Goal: Task Accomplishment & Management: Manage account settings

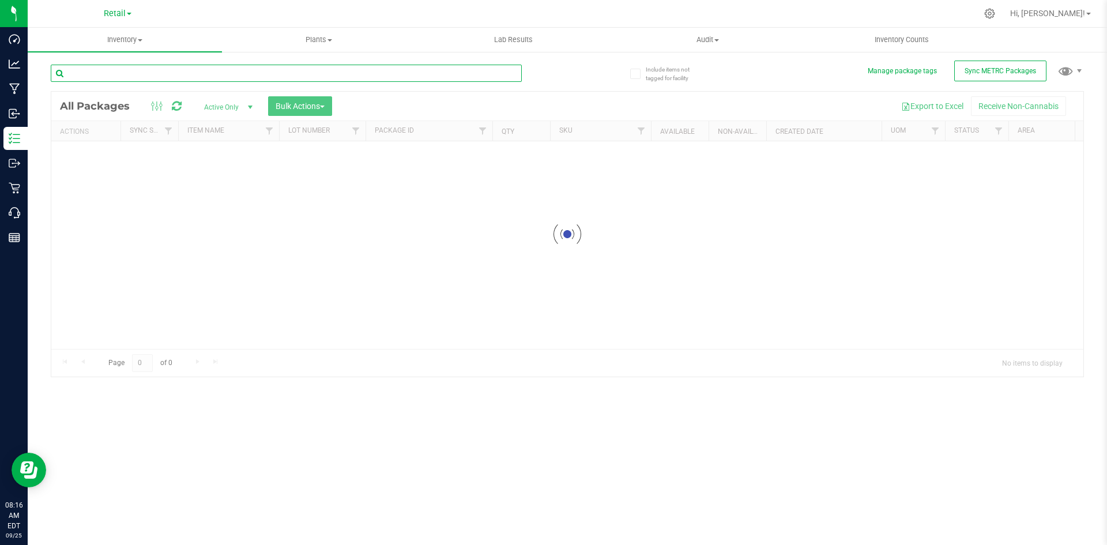
click at [146, 73] on input "text" at bounding box center [286, 73] width 471 height 17
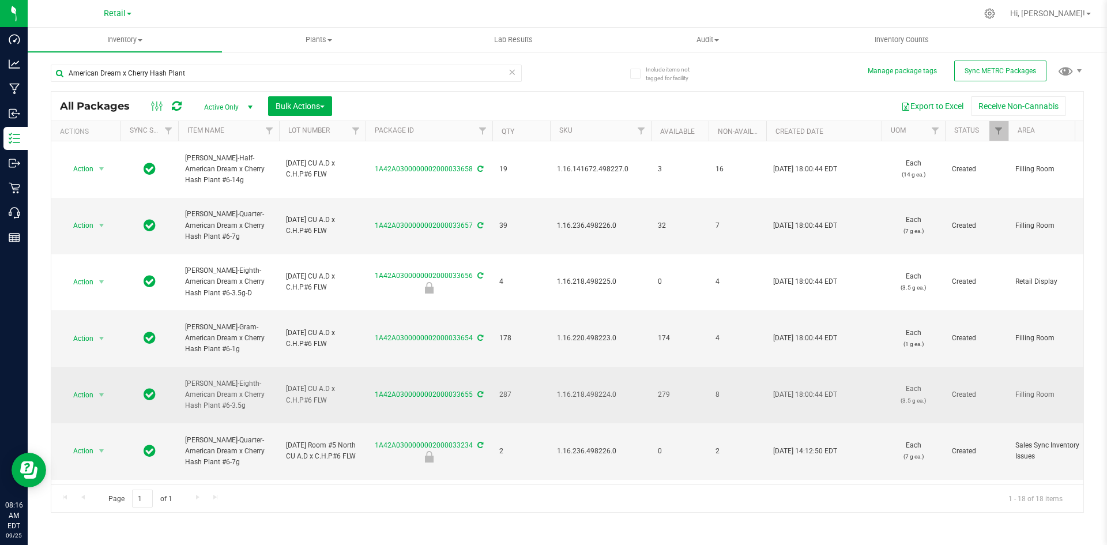
click at [596, 393] on span "1.16.218.498224.0" at bounding box center [600, 394] width 87 height 11
copy span "1.16.218.498224.0"
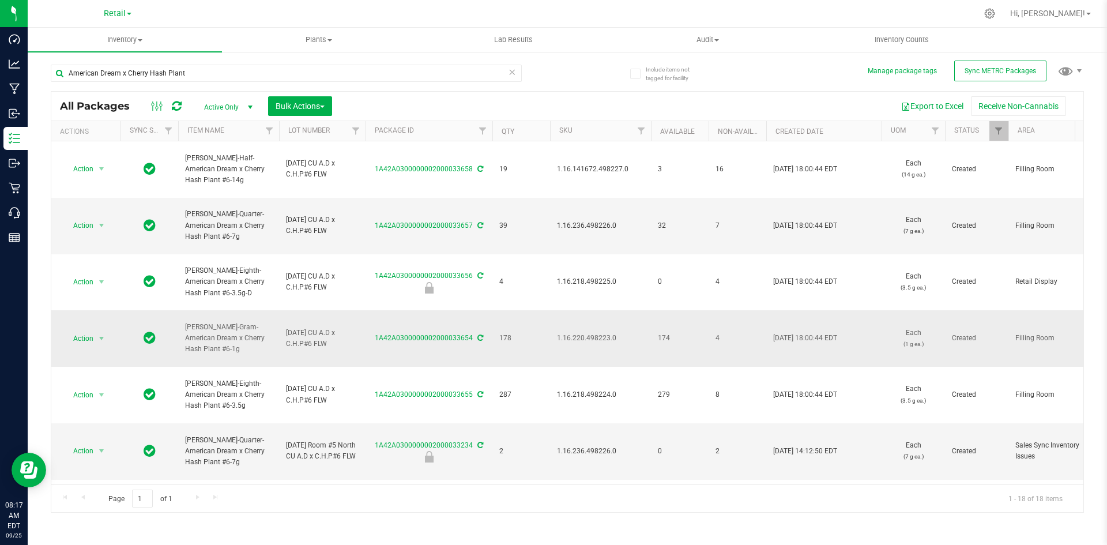
click at [595, 338] on span "1.16.220.498223.0" at bounding box center [600, 338] width 87 height 11
click at [594, 338] on span "1.16.220.498223.0" at bounding box center [600, 338] width 87 height 11
copy span "1.16.220.498223.0"
click at [616, 231] on td "1.16.236.498226.0" at bounding box center [600, 226] width 101 height 57
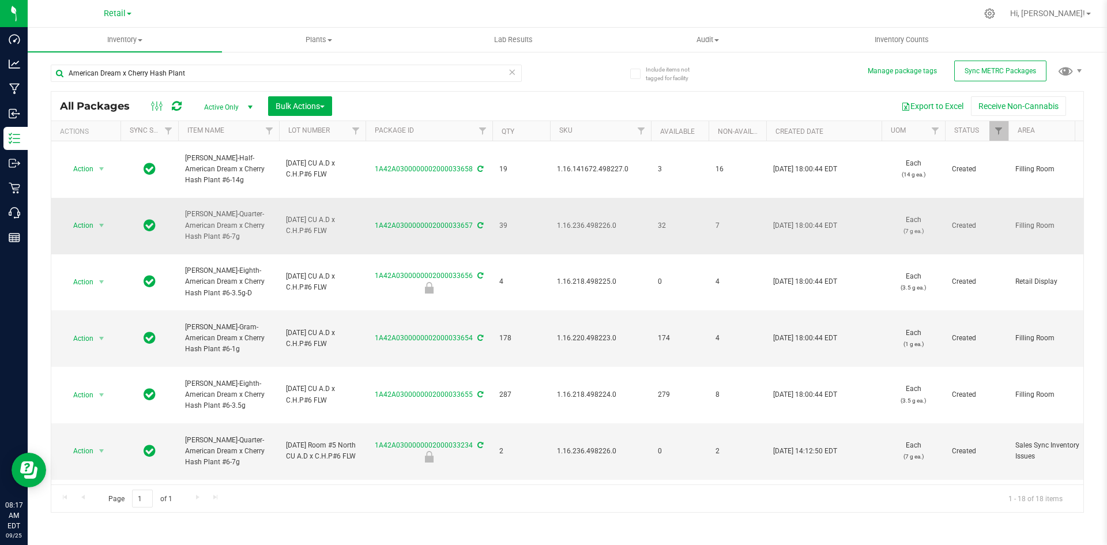
click at [612, 229] on span "1.16.236.498226.0" at bounding box center [600, 225] width 87 height 11
copy span "1.16.236.498226.0"
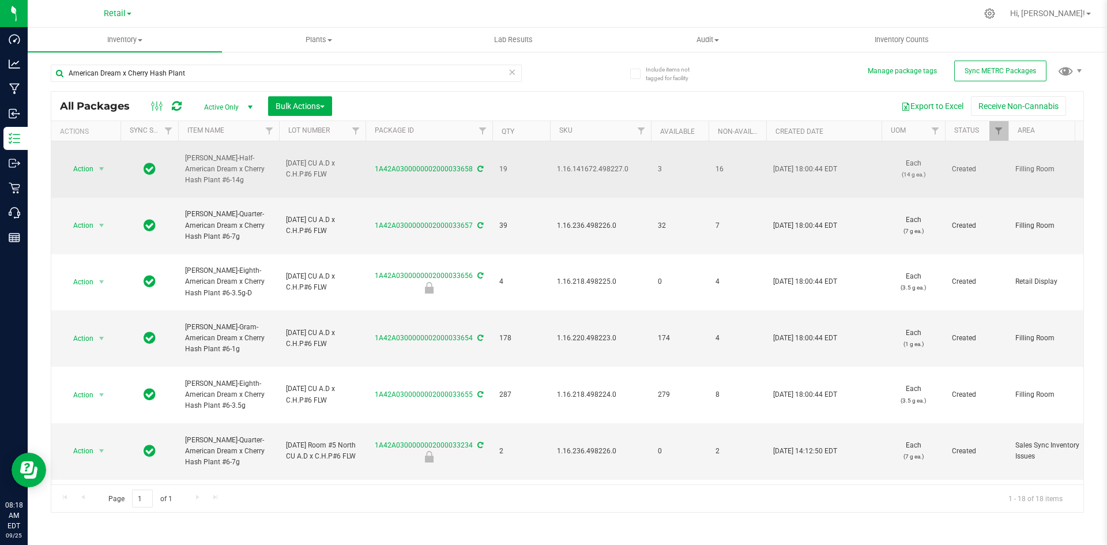
click at [626, 171] on span "1.16.141672.498227.0" at bounding box center [600, 169] width 87 height 11
click at [609, 171] on span "1.16.141672.498227.0" at bounding box center [600, 169] width 87 height 11
copy span "1.16.141672.498227.0"
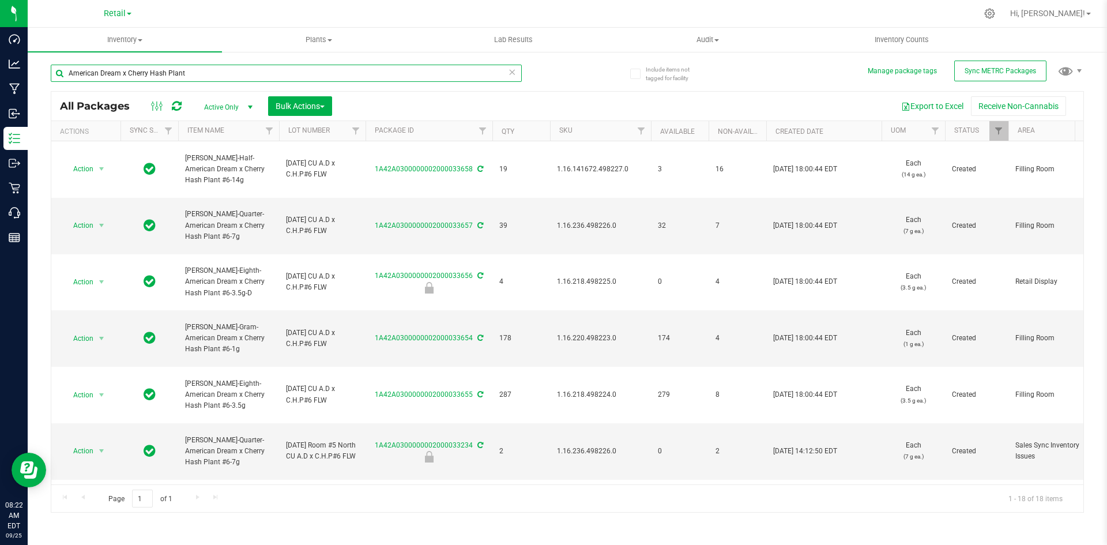
click at [357, 70] on input "American Dream x Cherry Hash Plant" at bounding box center [286, 73] width 471 height 17
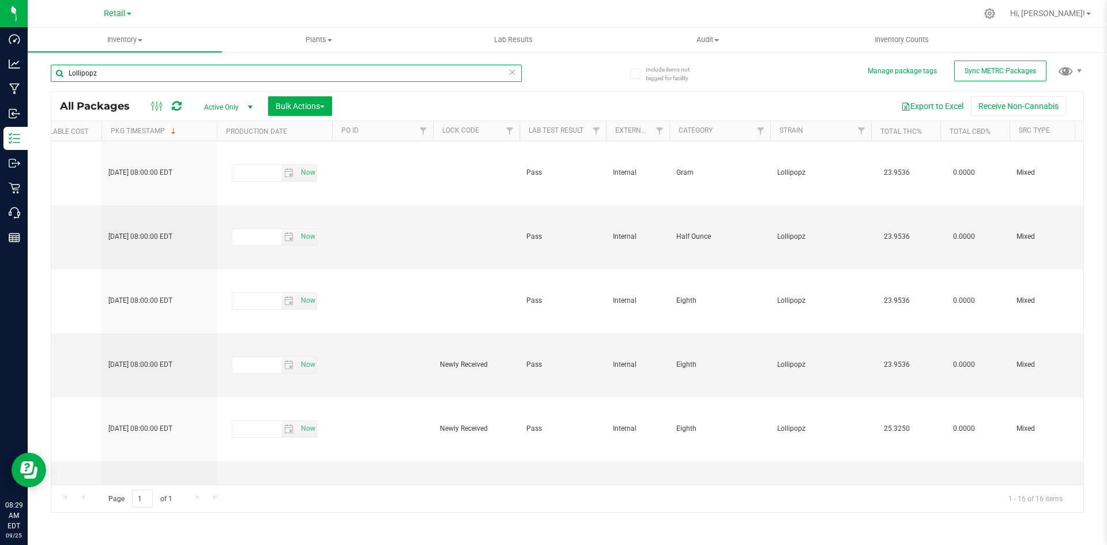
scroll to position [0, 1979]
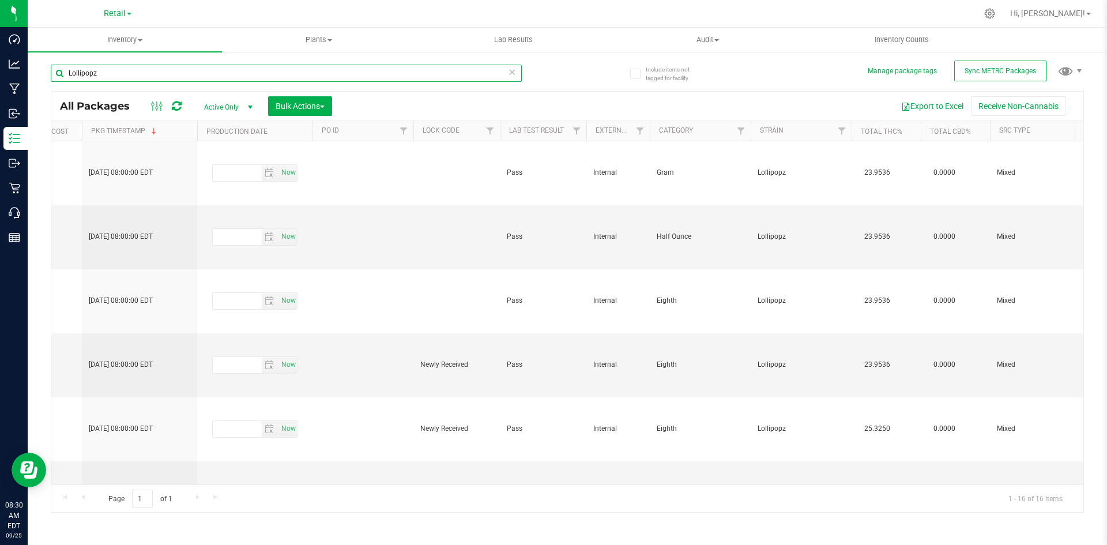
click at [142, 70] on input "Lollipopz" at bounding box center [286, 73] width 471 height 17
type input "0956"
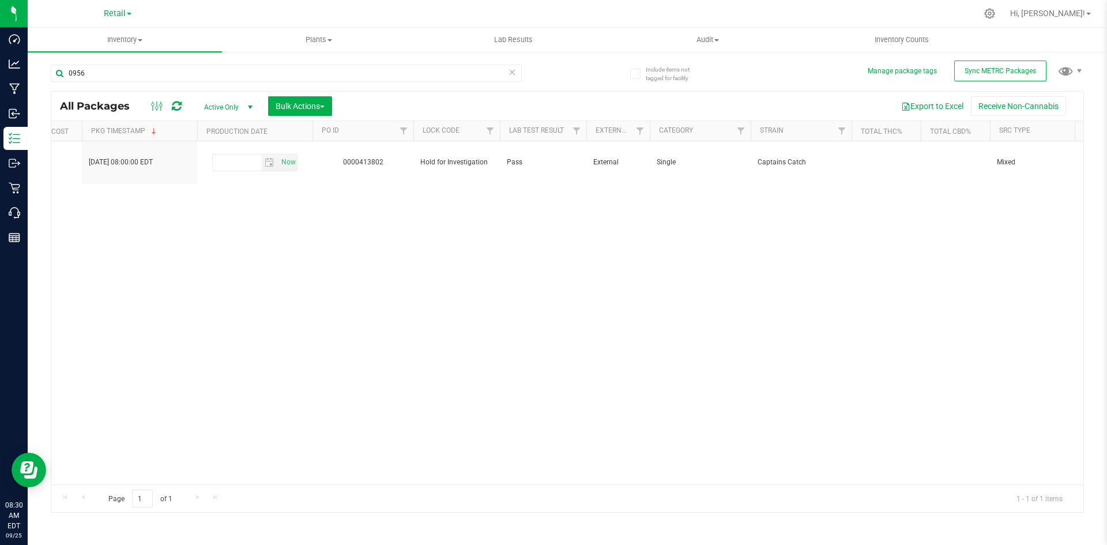
drag, startPoint x: 443, startPoint y: 473, endPoint x: 322, endPoint y: 491, distance: 122.3
click at [108, 470] on div "Action Action Edit attributes Global inventory Locate package Package audit log…" at bounding box center [567, 312] width 1032 height 343
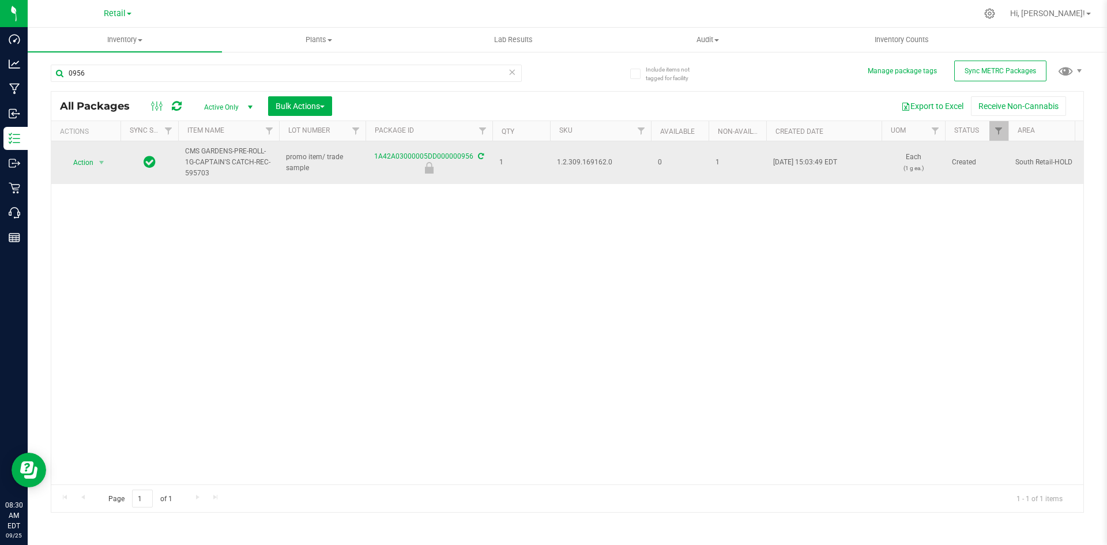
click at [483, 154] on div "1A42A03000005DD000000956" at bounding box center [429, 162] width 130 height 22
click at [482, 153] on icon at bounding box center [481, 156] width 6 height 7
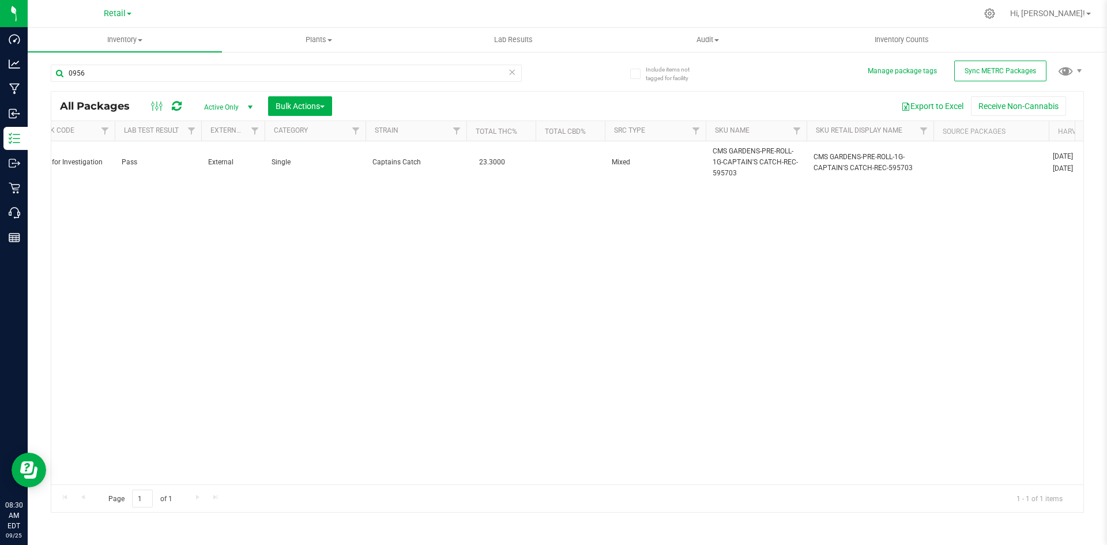
scroll to position [0, 2512]
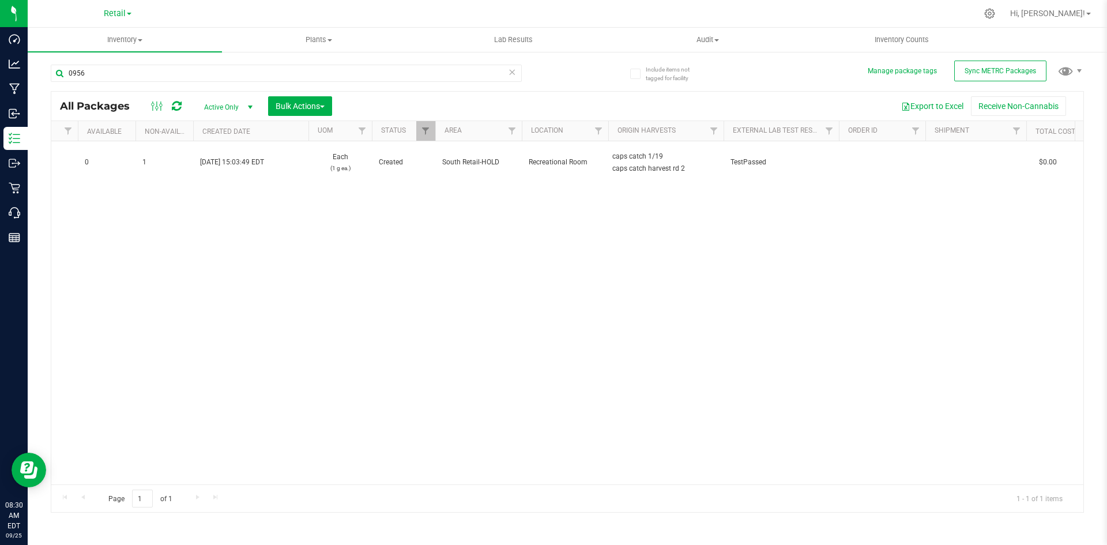
drag, startPoint x: 311, startPoint y: 475, endPoint x: 306, endPoint y: 476, distance: 5.9
click at [311, 476] on div "Action Action Edit attributes Global inventory Locate package Package audit log…" at bounding box center [567, 312] width 1032 height 343
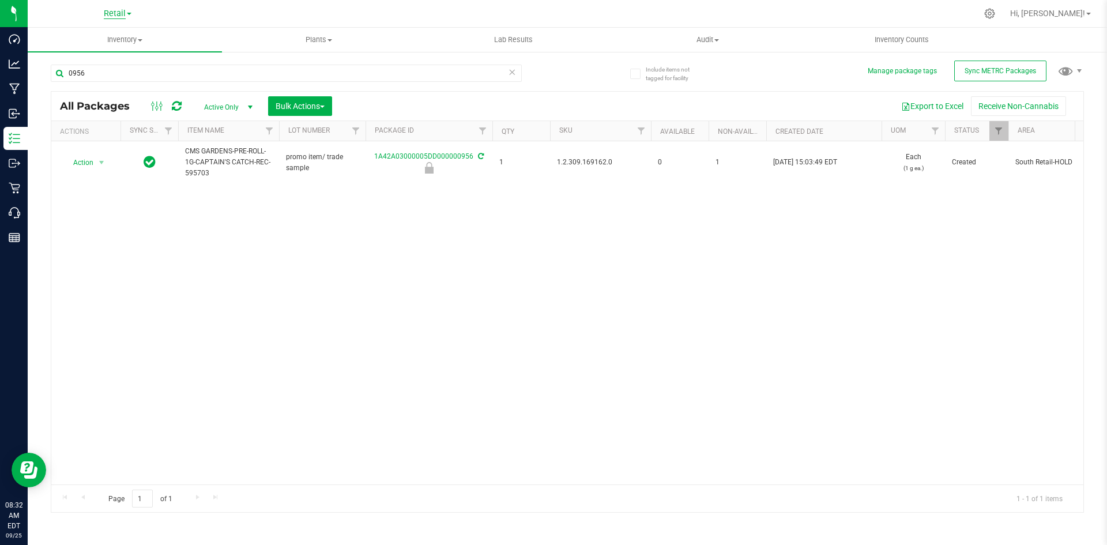
drag, startPoint x: 123, startPoint y: 21, endPoint x: 123, endPoint y: 14, distance: 6.9
click at [123, 21] on div "Retail" at bounding box center [117, 14] width 168 height 18
click at [124, 9] on span "Retail" at bounding box center [115, 14] width 22 height 10
click at [111, 48] on link "Retail" at bounding box center [117, 56] width 168 height 16
click at [126, 15] on span "Retail" at bounding box center [115, 14] width 22 height 10
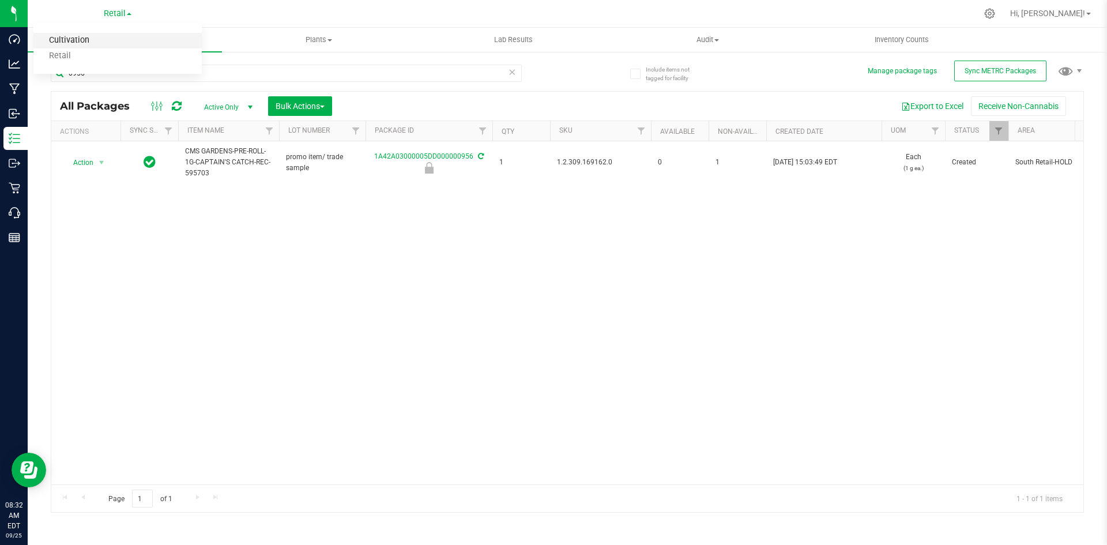
click at [114, 40] on link "Cultivation" at bounding box center [117, 41] width 168 height 16
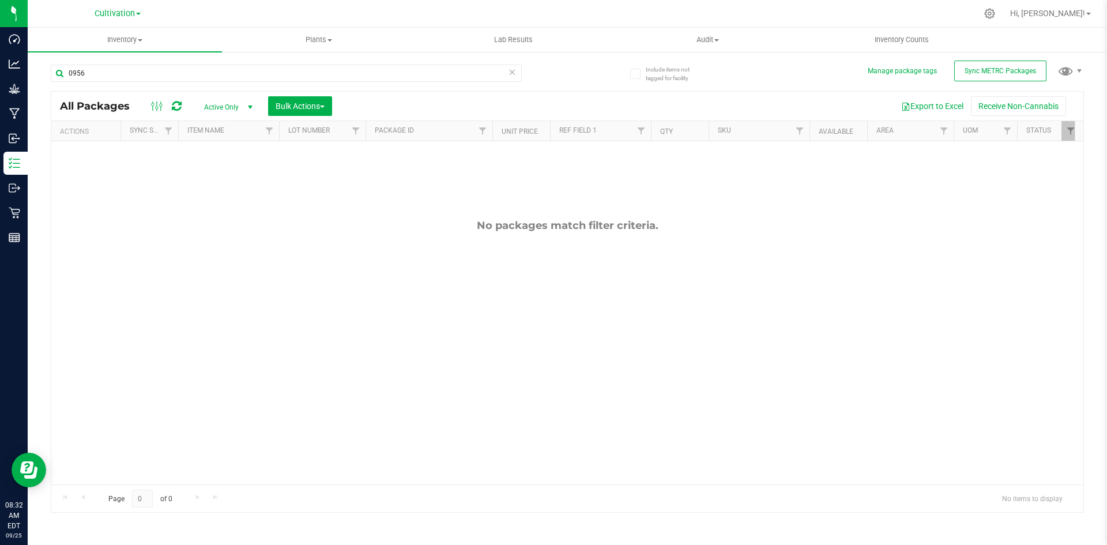
click at [219, 107] on span "Active Only" at bounding box center [225, 107] width 63 height 16
click at [221, 172] on li "All" at bounding box center [225, 176] width 62 height 17
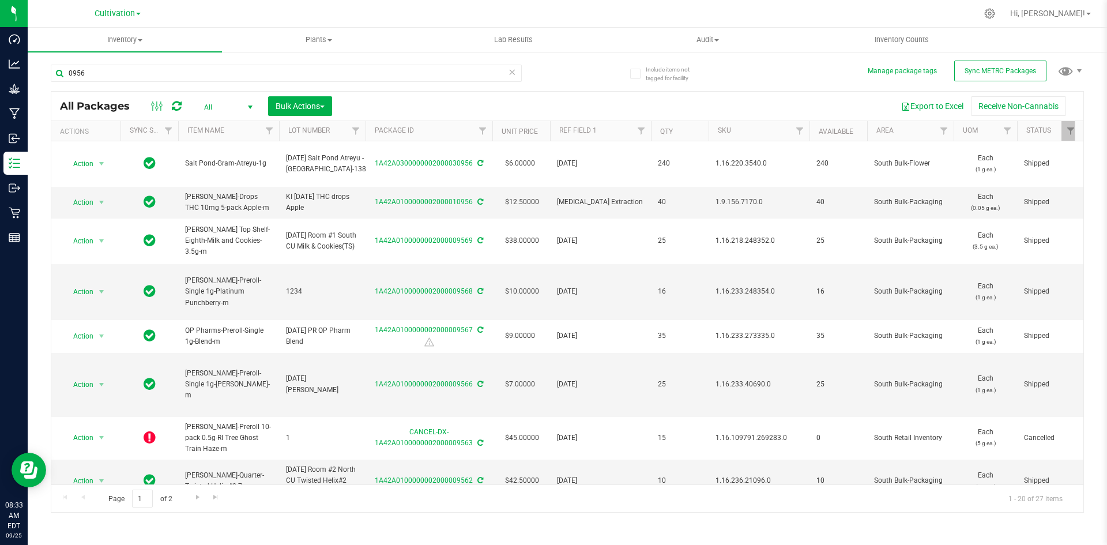
click at [255, 107] on span "select" at bounding box center [250, 107] width 14 height 16
click at [235, 127] on li "Active Only" at bounding box center [225, 125] width 62 height 17
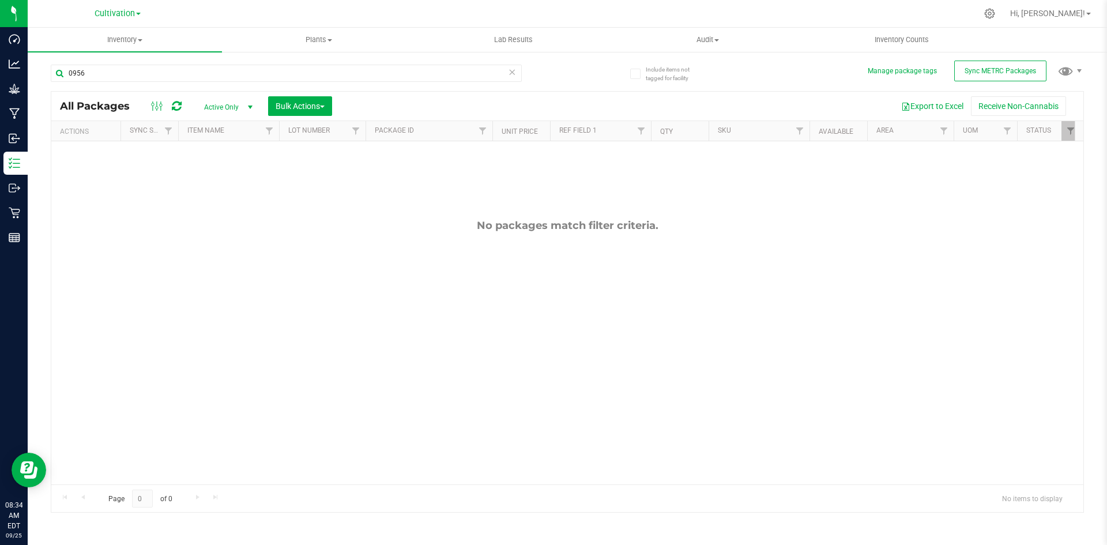
click at [512, 67] on icon at bounding box center [512, 72] width 8 height 14
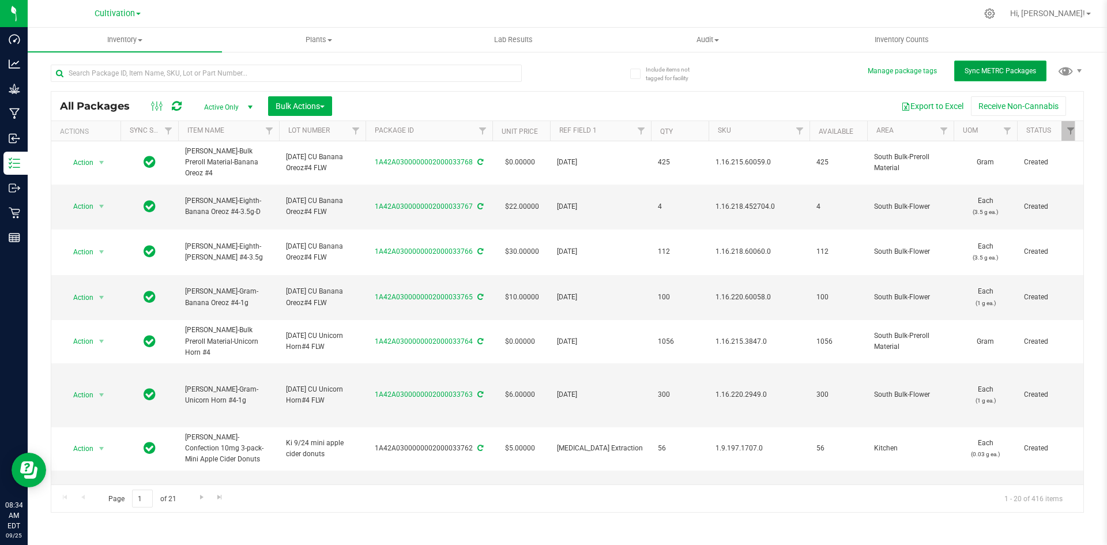
click at [999, 74] on span "Sync METRC Packages" at bounding box center [1000, 71] width 71 height 8
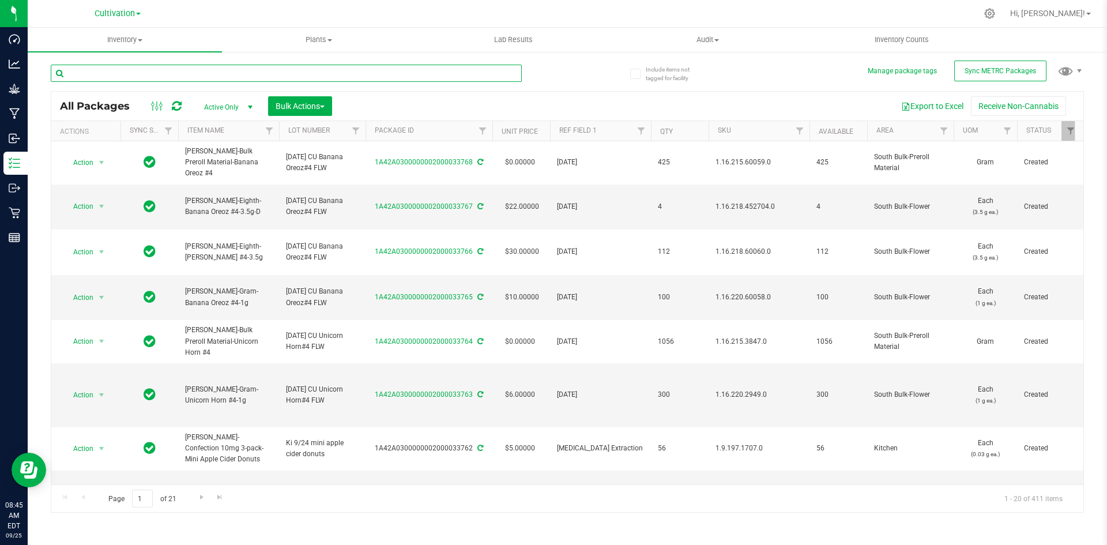
click at [249, 74] on input "text" at bounding box center [286, 73] width 471 height 17
type input "0956"
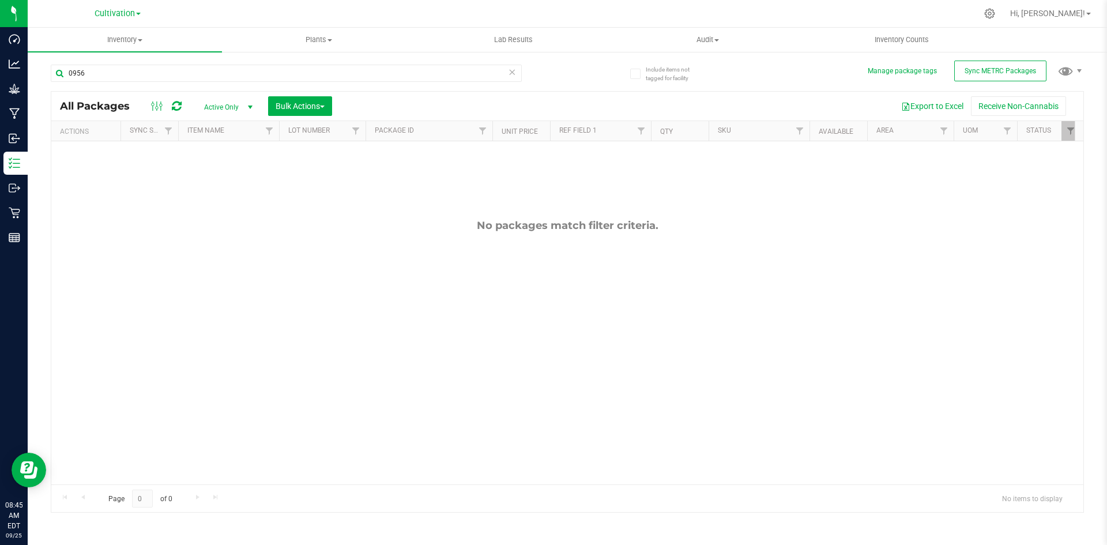
click at [240, 109] on span "Active Only" at bounding box center [225, 107] width 63 height 16
click at [217, 174] on li "All" at bounding box center [225, 176] width 62 height 17
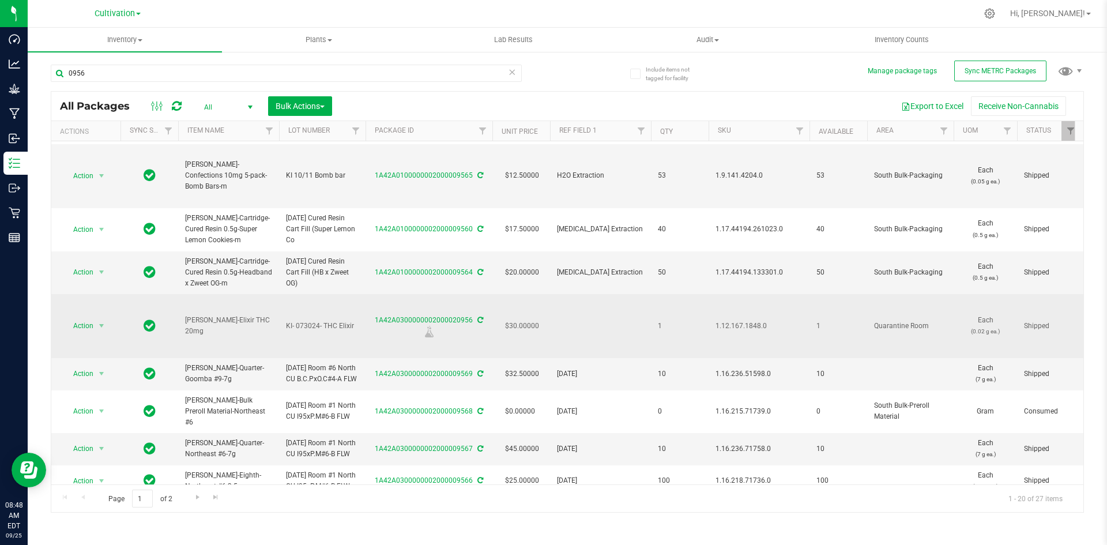
scroll to position [583, 0]
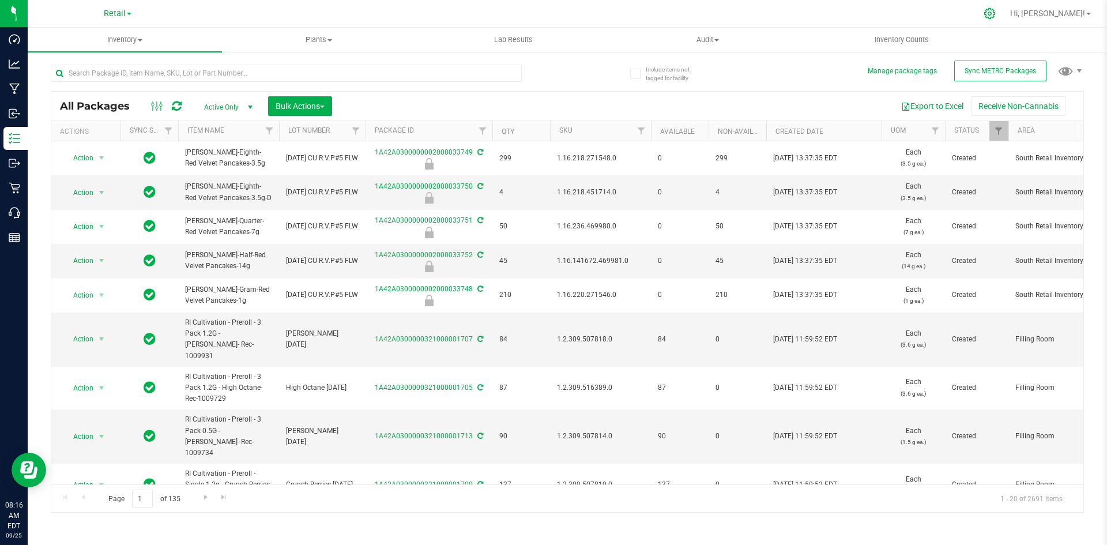
click at [996, 13] on icon at bounding box center [990, 13] width 12 height 12
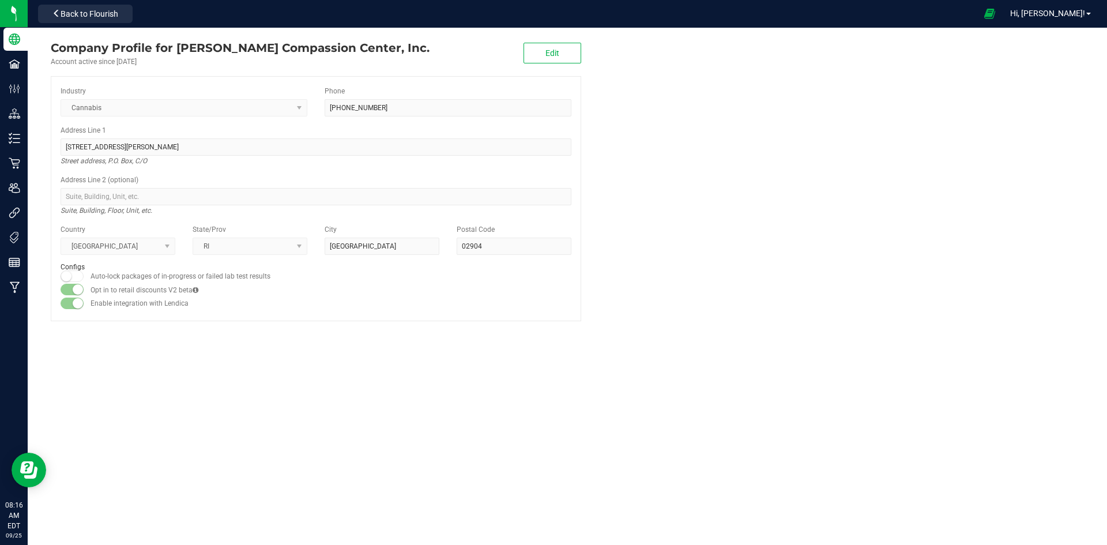
click at [995, 13] on icon at bounding box center [989, 13] width 11 height 12
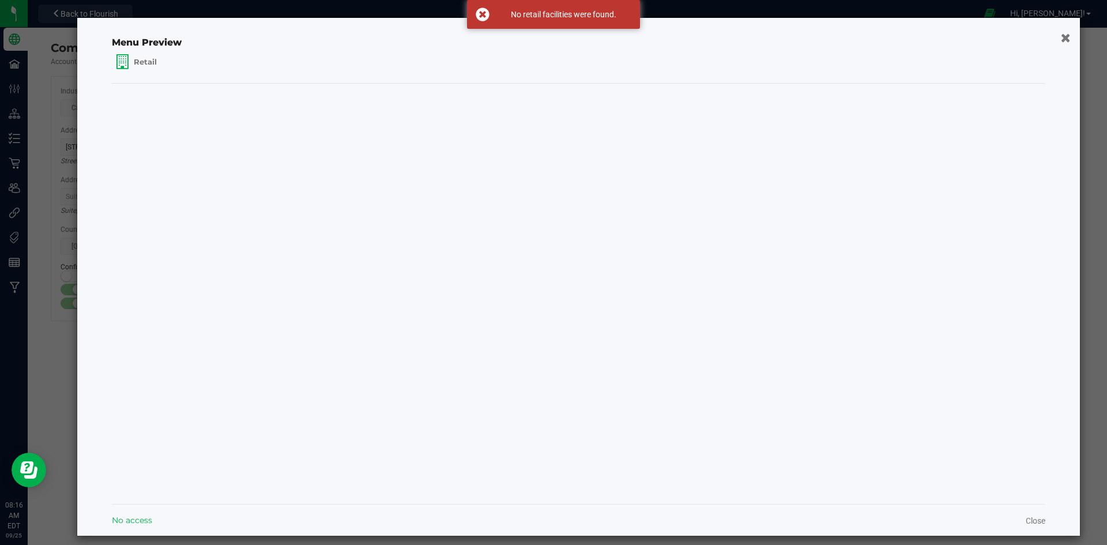
click at [1057, 37] on button "button" at bounding box center [1065, 37] width 17 height 18
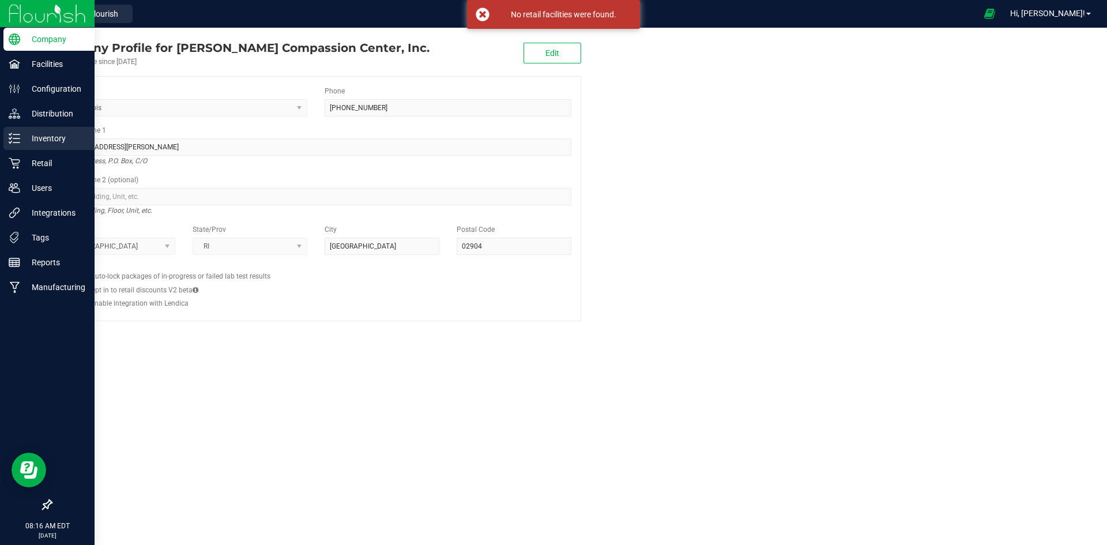
click at [20, 137] on p "Inventory" at bounding box center [54, 138] width 69 height 14
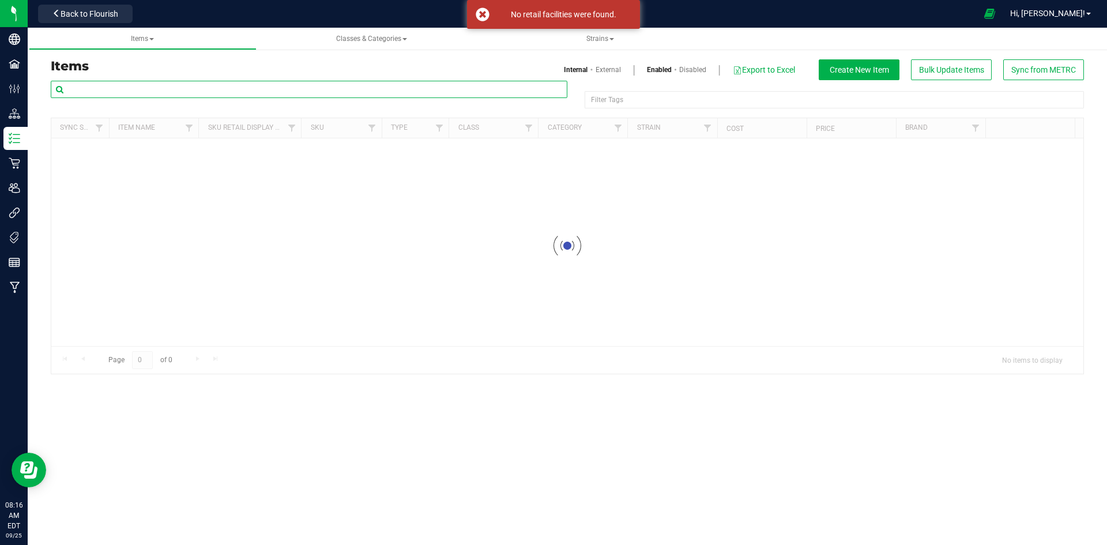
click at [210, 89] on input "text" at bounding box center [309, 89] width 517 height 17
paste input "1.16.218.498224.0"
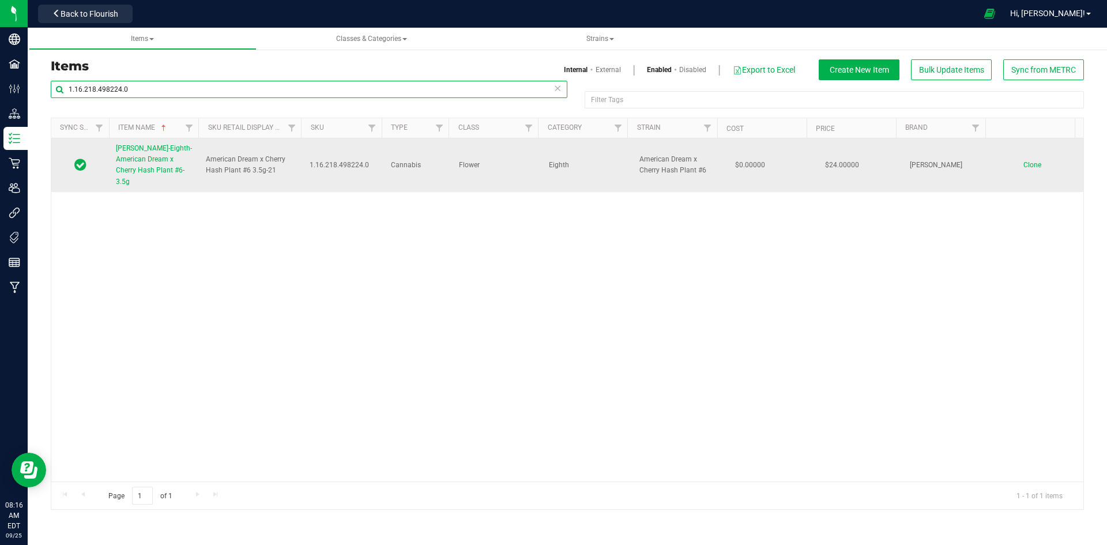
type input "1.16.218.498224.0"
click at [153, 155] on link "[PERSON_NAME]-Eighth-American Dream x Cherry Hash Plant #6-3.5g" at bounding box center [154, 165] width 76 height 44
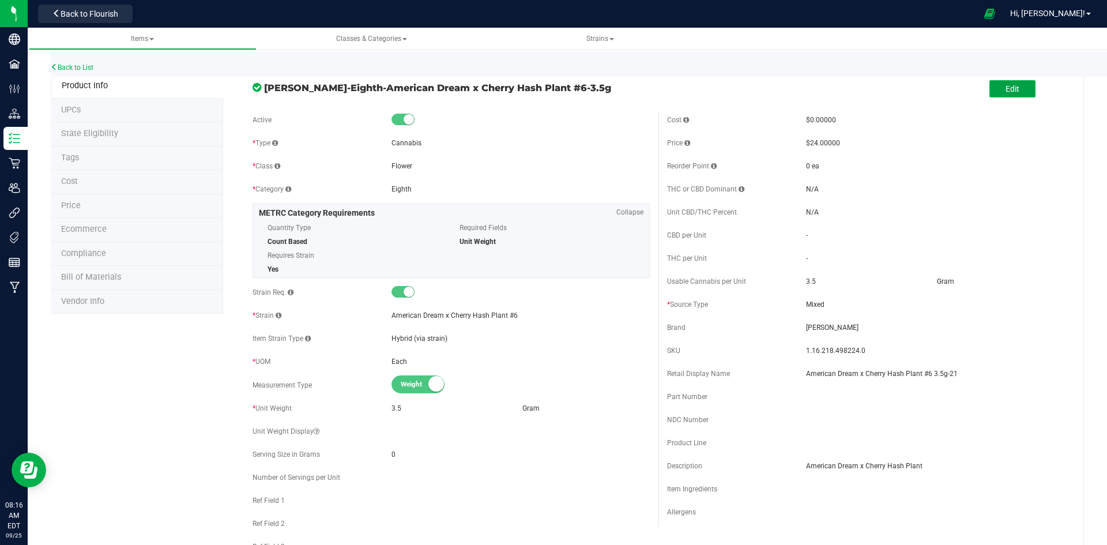
click at [1006, 91] on span "Edit" at bounding box center [1013, 88] width 14 height 9
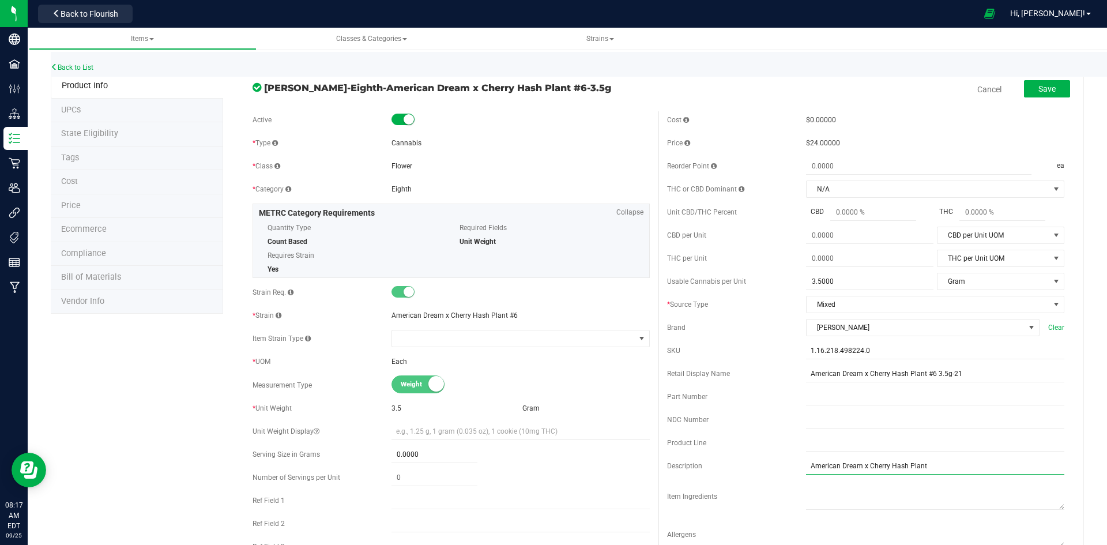
click at [965, 470] on input "American Dream x Cherry Hash Plant" at bounding box center [935, 465] width 258 height 17
click at [922, 464] on input "American Dream x Cherry Hash Plant" at bounding box center [935, 465] width 258 height 17
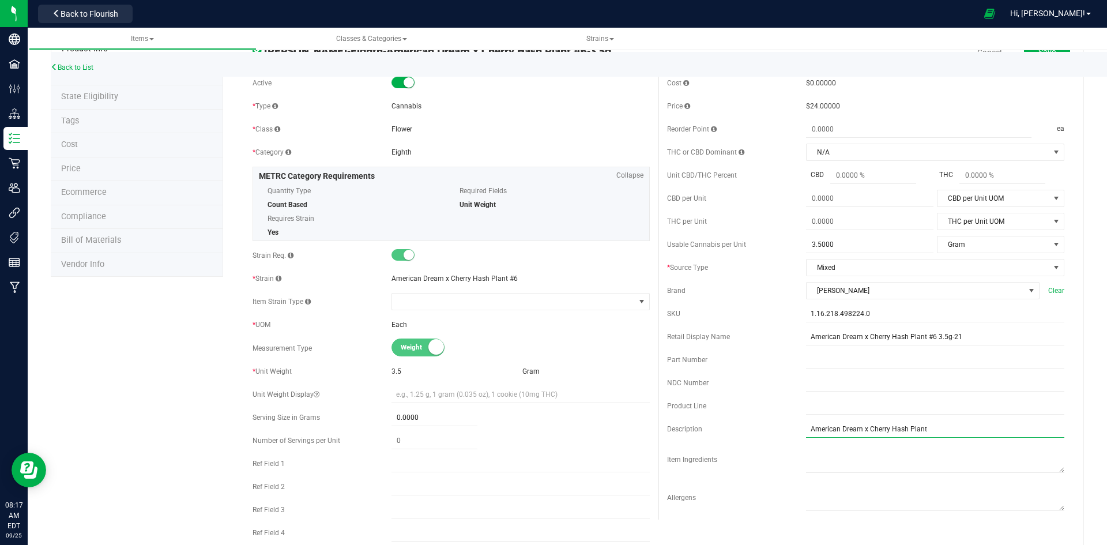
scroll to position [58, 0]
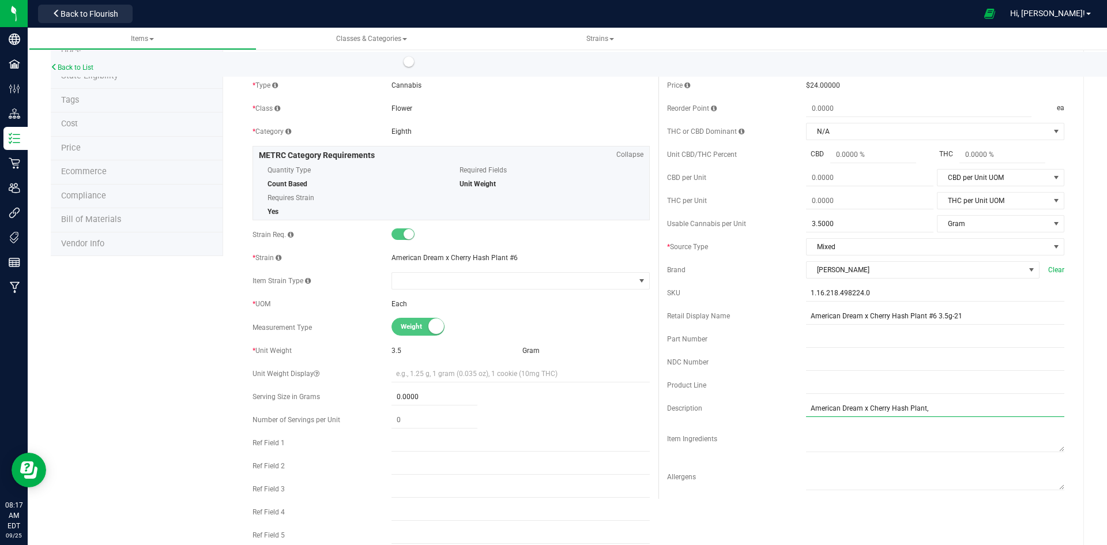
drag, startPoint x: 948, startPoint y: 406, endPoint x: 737, endPoint y: 406, distance: 211.6
click at [737, 406] on div "Description American Dream x Cherry Hash Plant," at bounding box center [865, 408] width 397 height 17
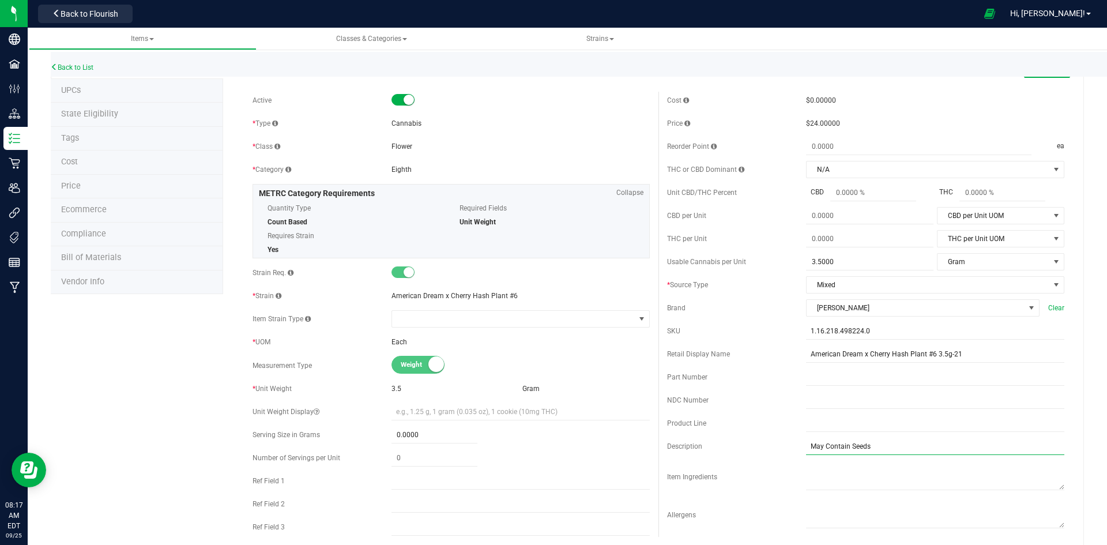
scroll to position [0, 0]
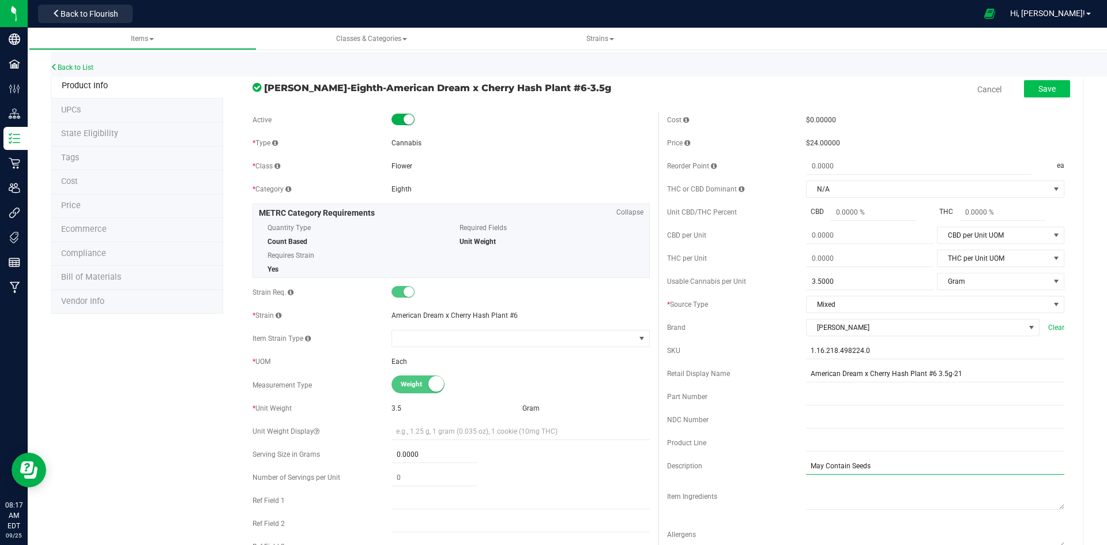
type input "May Contain Seeds"
click at [1040, 95] on button "Save" at bounding box center [1047, 88] width 46 height 17
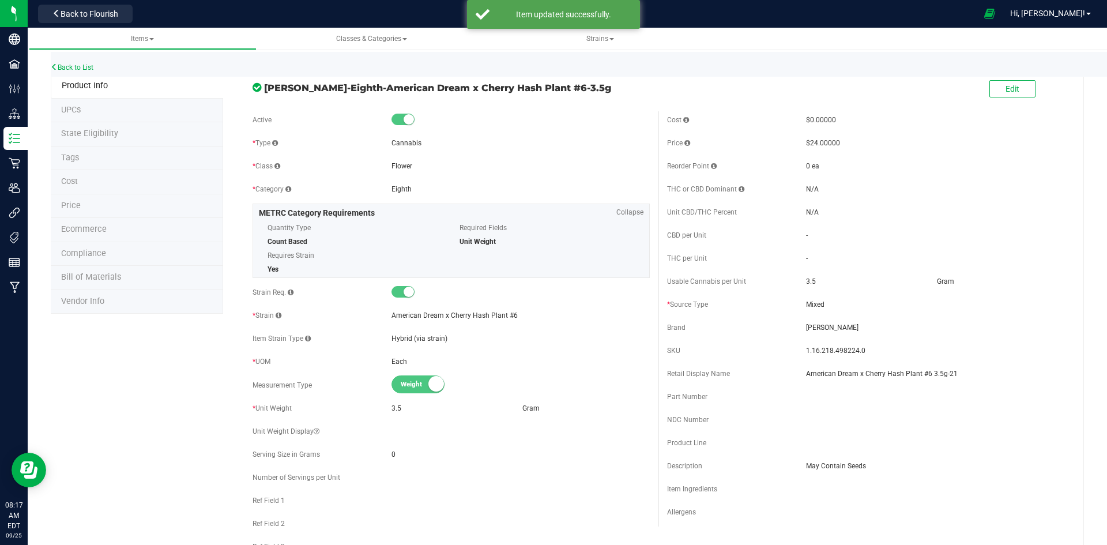
click at [806, 463] on span "May Contain Seeds" at bounding box center [935, 466] width 258 height 10
copy div "May Contain Seeds"
click at [77, 66] on link "Back to List" at bounding box center [72, 67] width 43 height 8
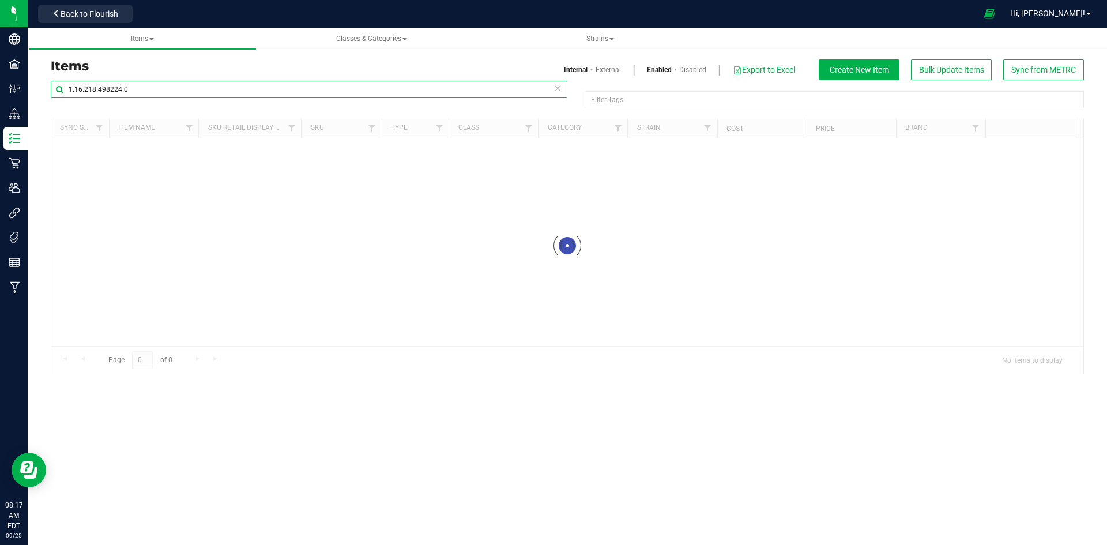
click at [196, 86] on input "1.16.218.498224.0" at bounding box center [309, 89] width 517 height 17
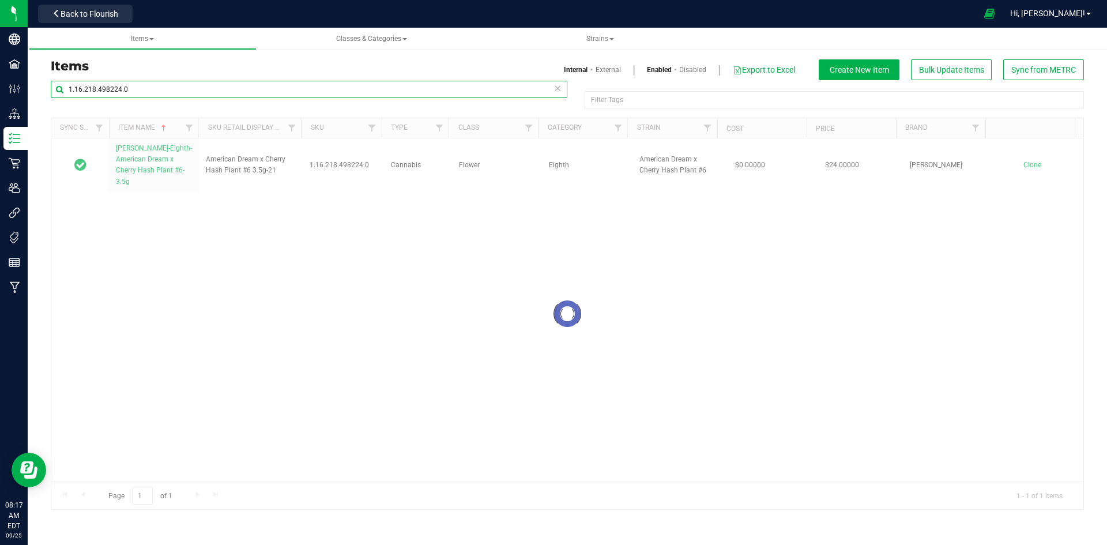
paste input "20.498223"
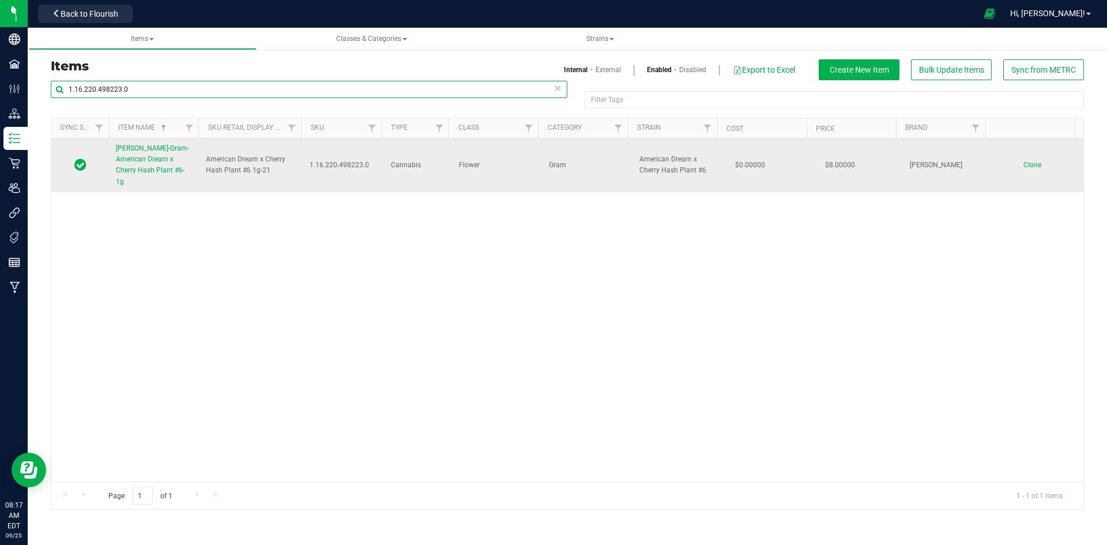
type input "1.16.220.498223.0"
click at [155, 161] on span "[PERSON_NAME]-Gram-American Dream x Cherry Hash Plant #6-1g" at bounding box center [152, 165] width 73 height 42
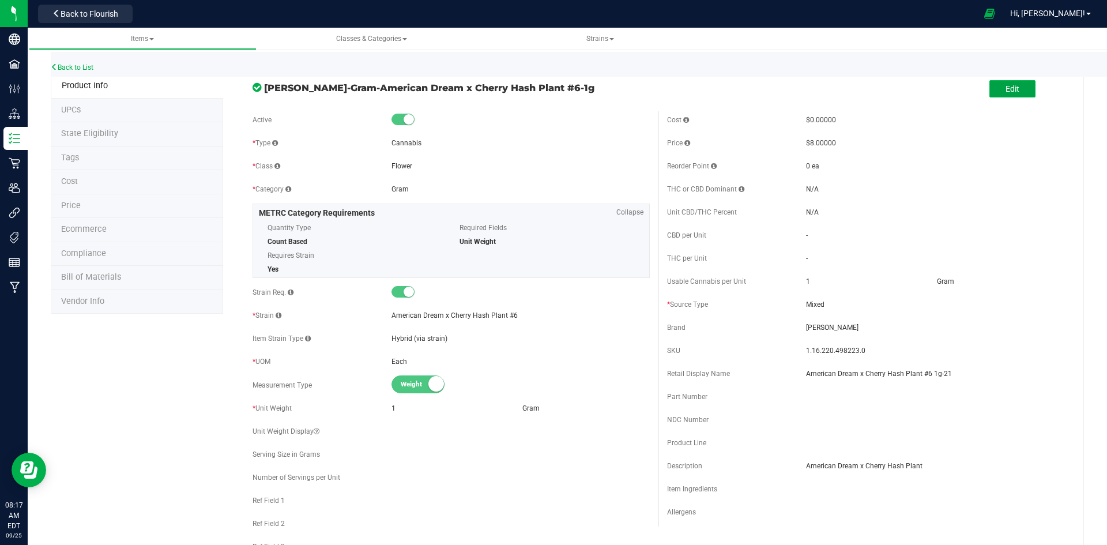
click at [1014, 82] on button "Edit" at bounding box center [1012, 88] width 46 height 17
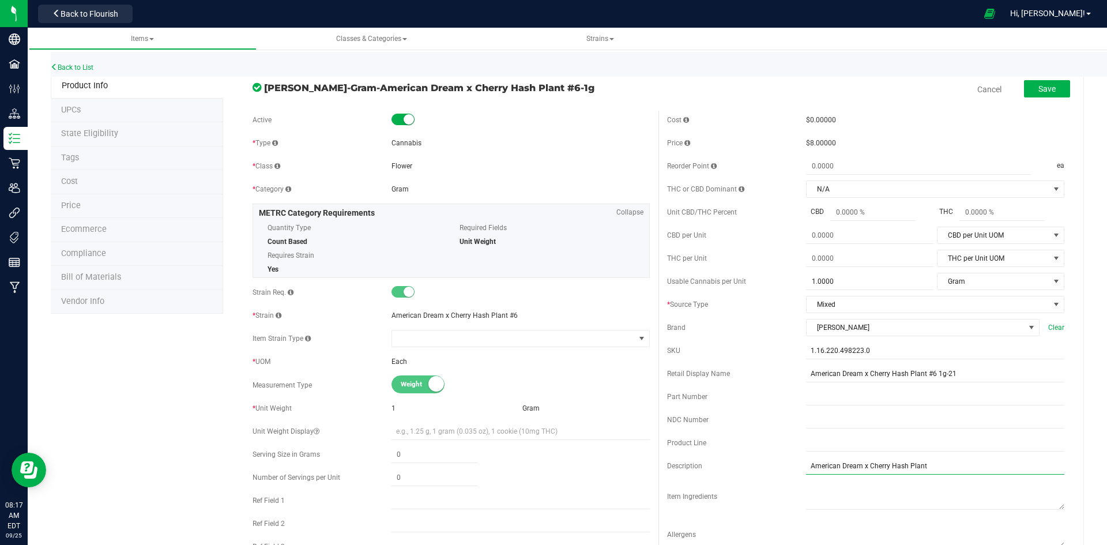
click at [881, 466] on input "American Dream x Cherry Hash Plant" at bounding box center [935, 465] width 258 height 17
type input "May Contain Seeds"
click at [1038, 88] on span "Save" at bounding box center [1046, 88] width 17 height 9
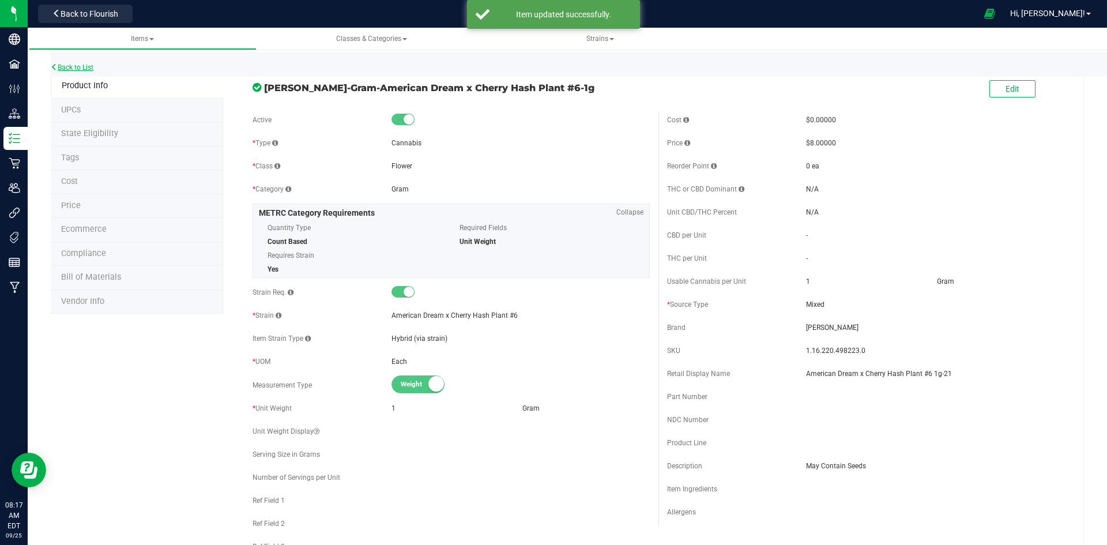
click at [76, 68] on link "Back to List" at bounding box center [72, 67] width 43 height 8
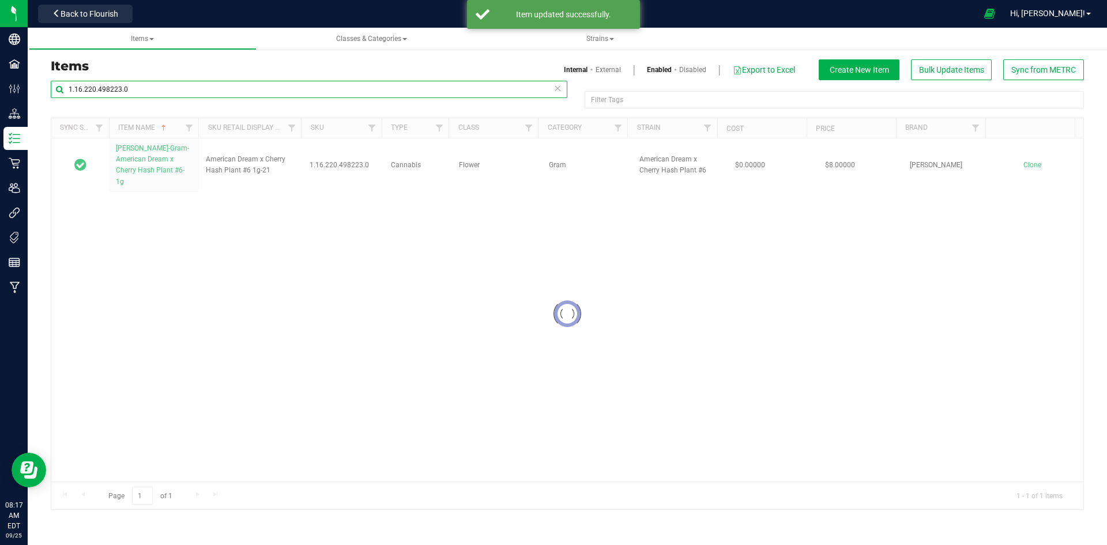
click at [234, 97] on input "1.16.220.498223.0" at bounding box center [309, 89] width 517 height 17
paste input "36.498226"
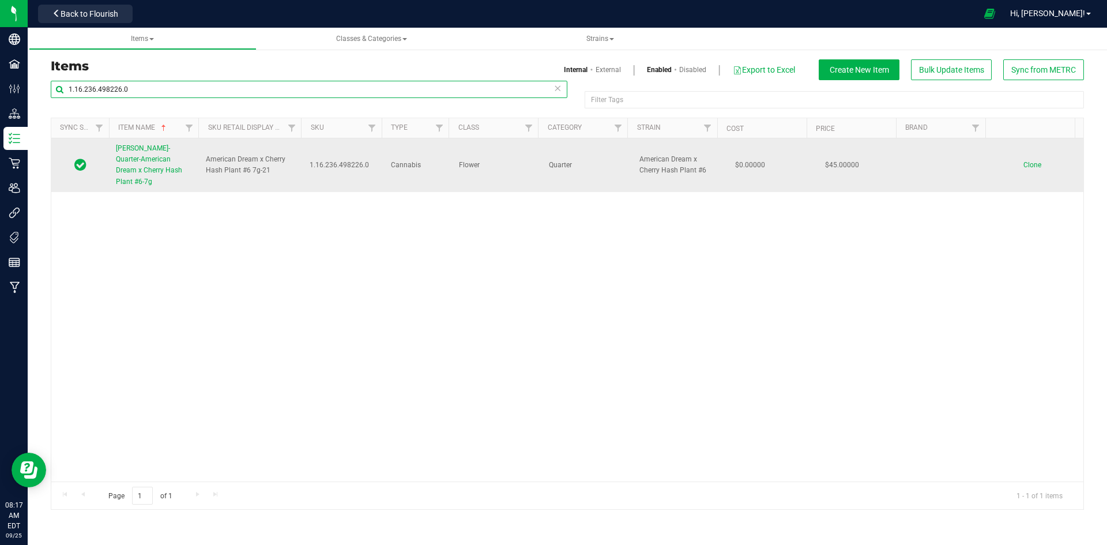
type input "1.16.236.498226.0"
click at [164, 150] on span "[PERSON_NAME]-Quarter-American Dream x Cherry Hash Plant #6-7g" at bounding box center [149, 165] width 66 height 42
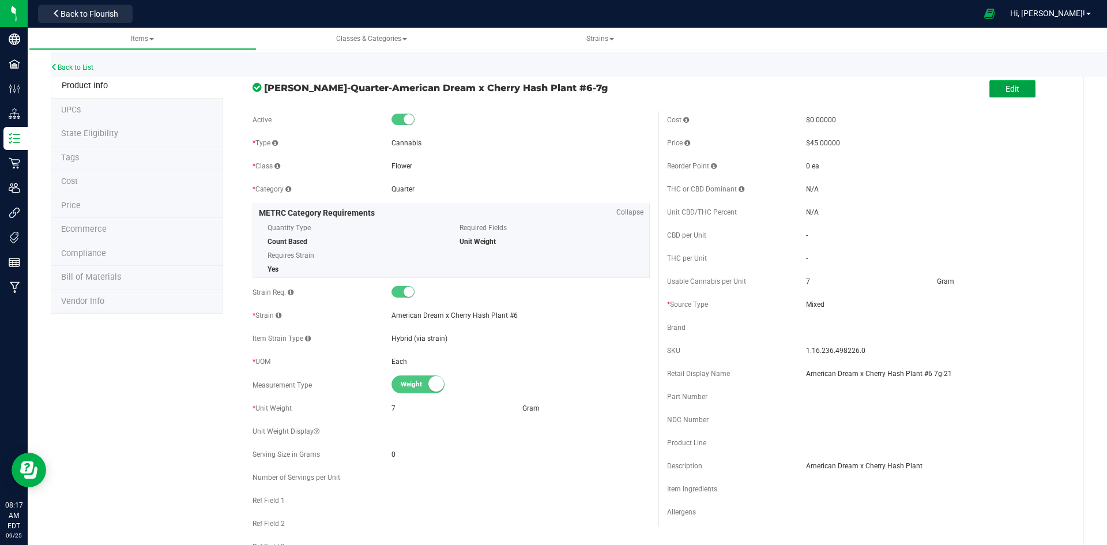
click at [989, 85] on button "Edit" at bounding box center [1012, 88] width 46 height 17
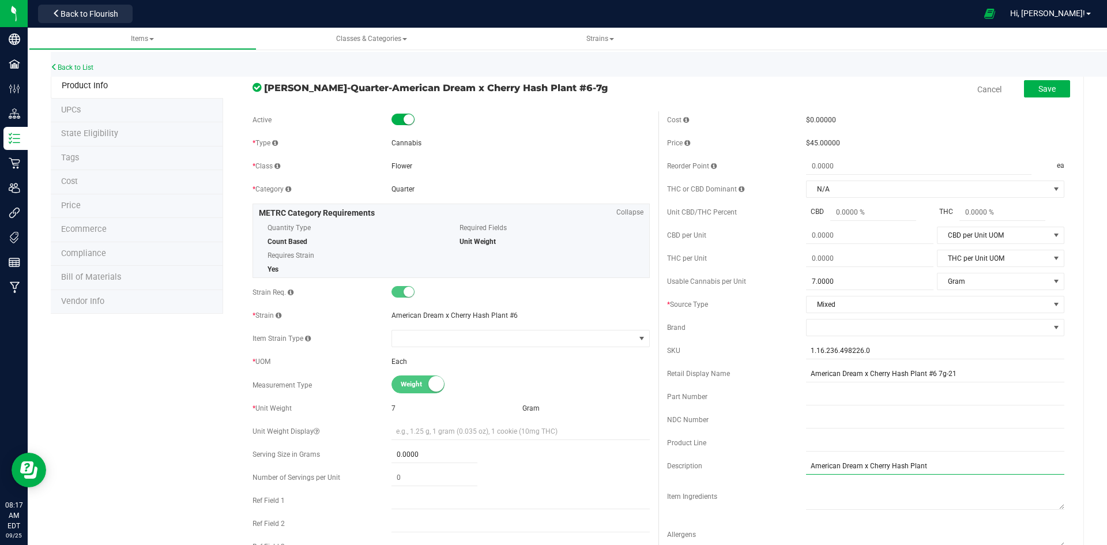
click at [854, 467] on input "American Dream x Cherry Hash Plant" at bounding box center [935, 465] width 258 height 17
type input "May Contain Seeds"
click at [1045, 96] on button "Save" at bounding box center [1047, 88] width 46 height 17
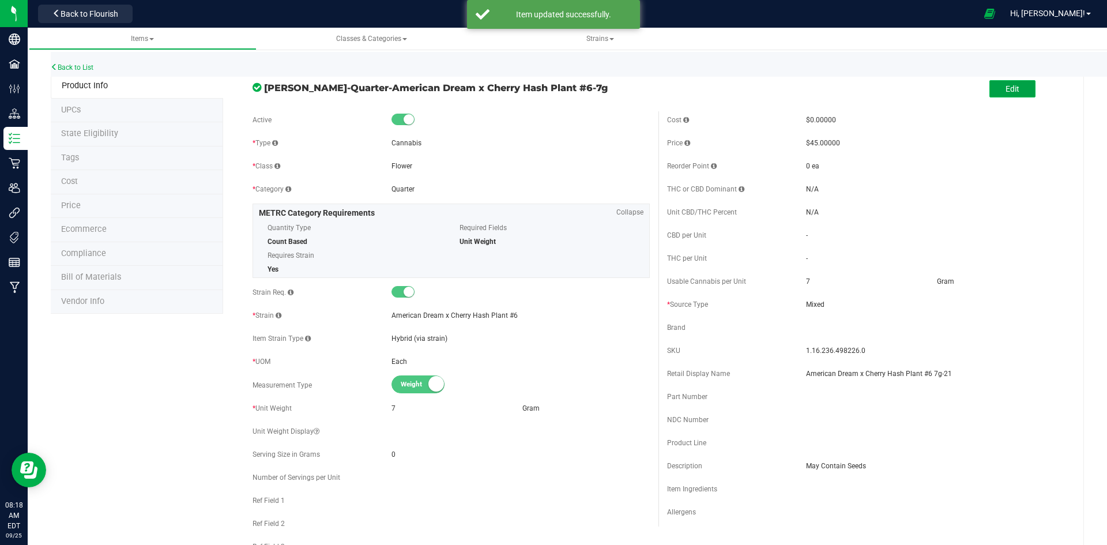
click at [989, 96] on button "Edit" at bounding box center [1012, 88] width 46 height 17
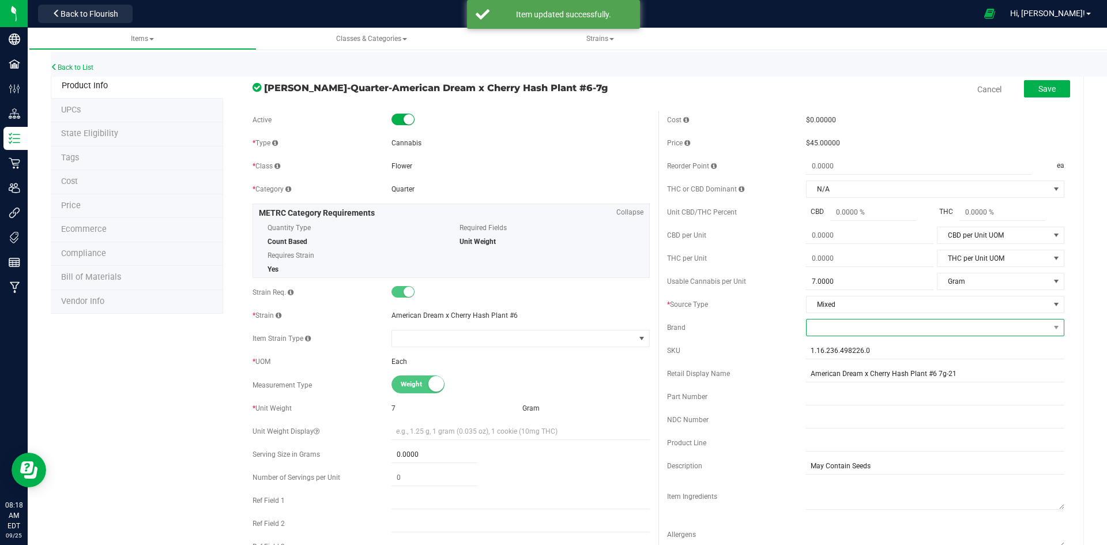
click at [823, 331] on span at bounding box center [928, 327] width 243 height 16
type input "Sl"
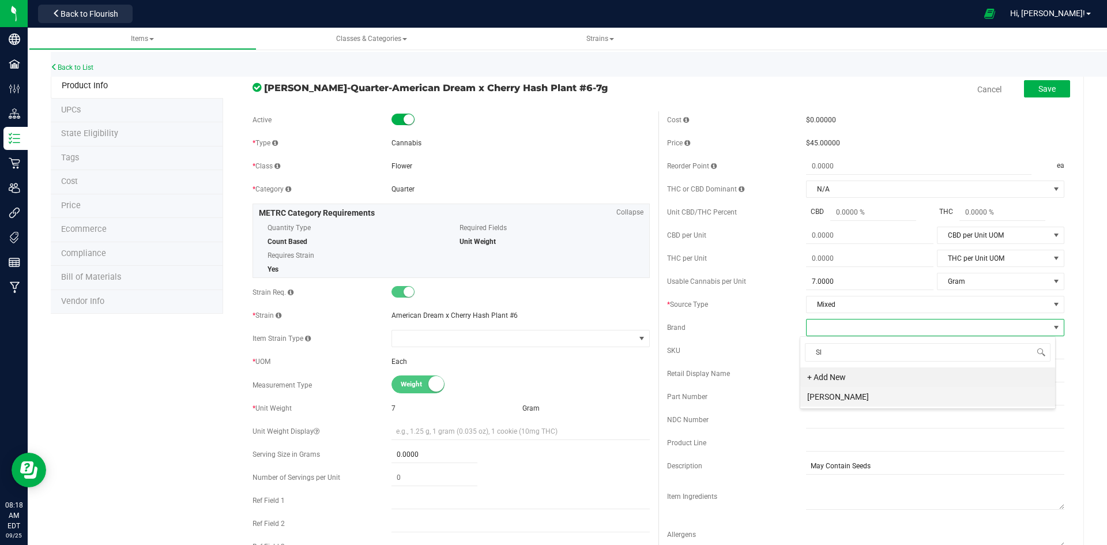
click at [828, 395] on li "[PERSON_NAME]" at bounding box center [927, 397] width 255 height 20
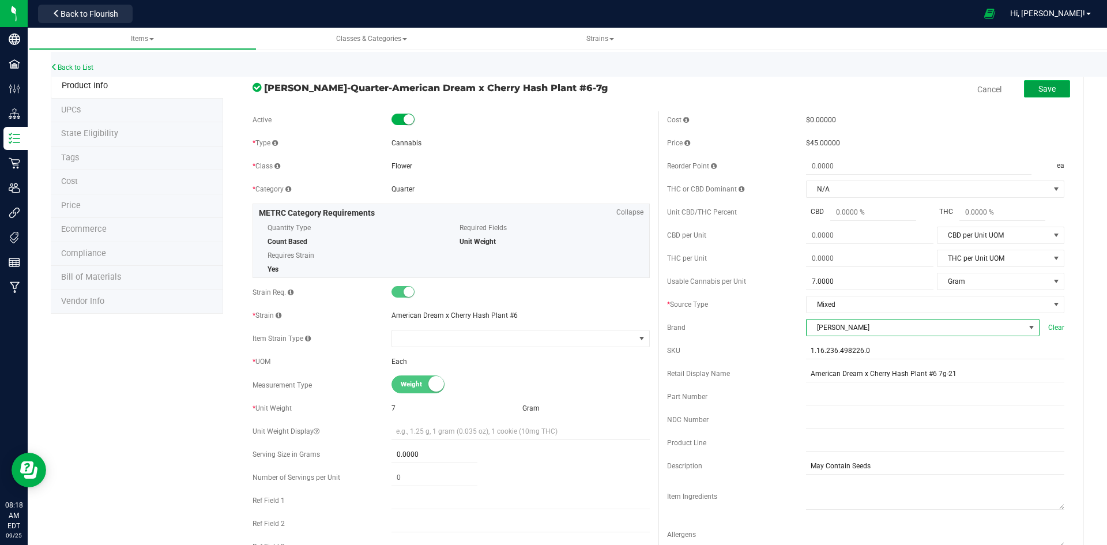
click at [1050, 85] on button "Save" at bounding box center [1047, 88] width 46 height 17
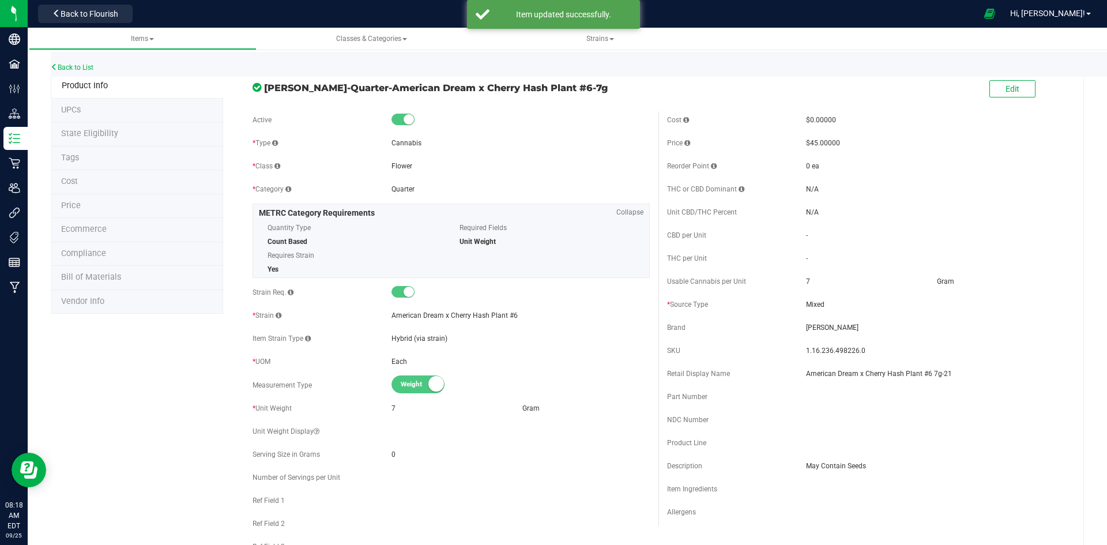
click at [85, 63] on div "Back to List" at bounding box center [604, 64] width 1107 height 25
click at [82, 66] on link "Back to List" at bounding box center [72, 67] width 43 height 8
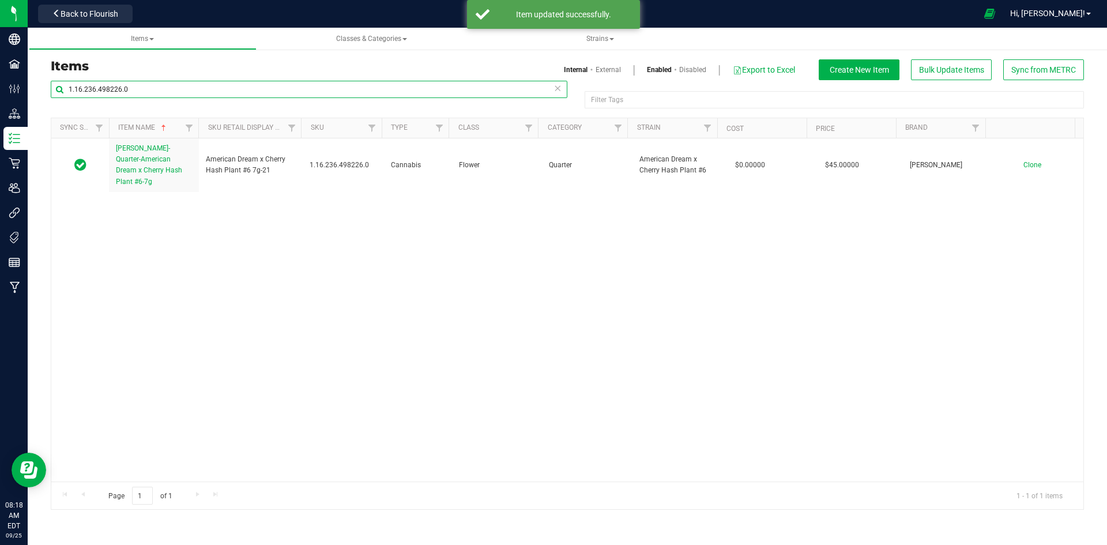
click at [219, 90] on input "1.16.236.498226.0" at bounding box center [309, 89] width 517 height 17
paste input "141672.498227"
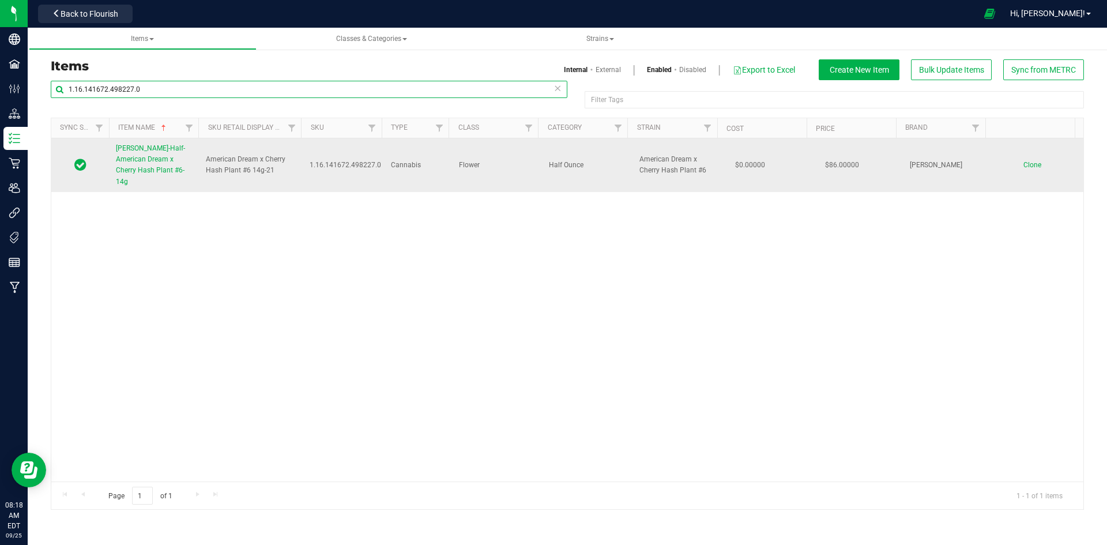
type input "1.16.141672.498227.0"
click at [174, 161] on span "[PERSON_NAME]-Half-American Dream x Cherry Hash Plant #6-14g" at bounding box center [150, 165] width 69 height 42
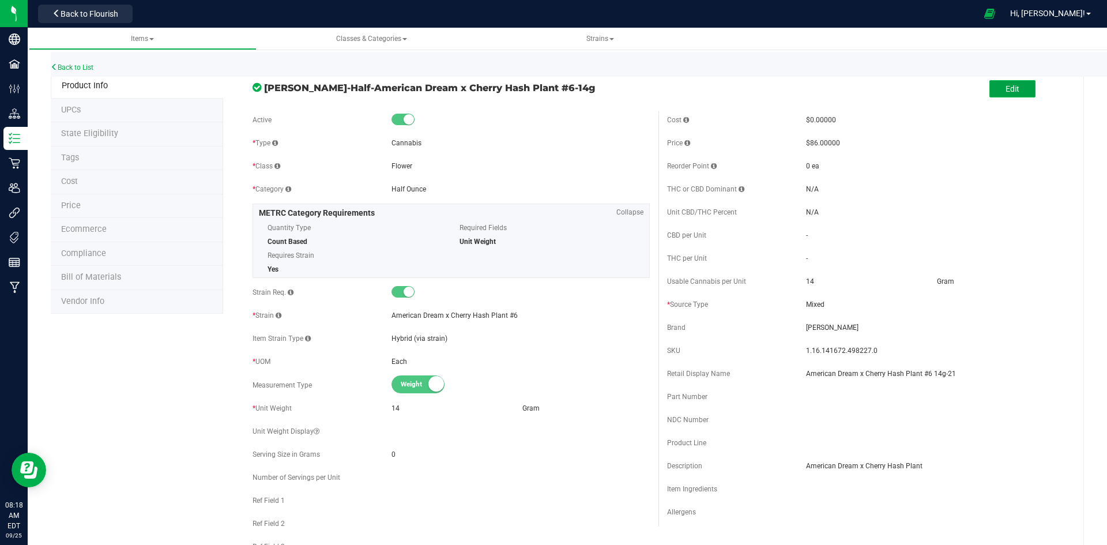
click at [1015, 83] on button "Edit" at bounding box center [1012, 88] width 46 height 17
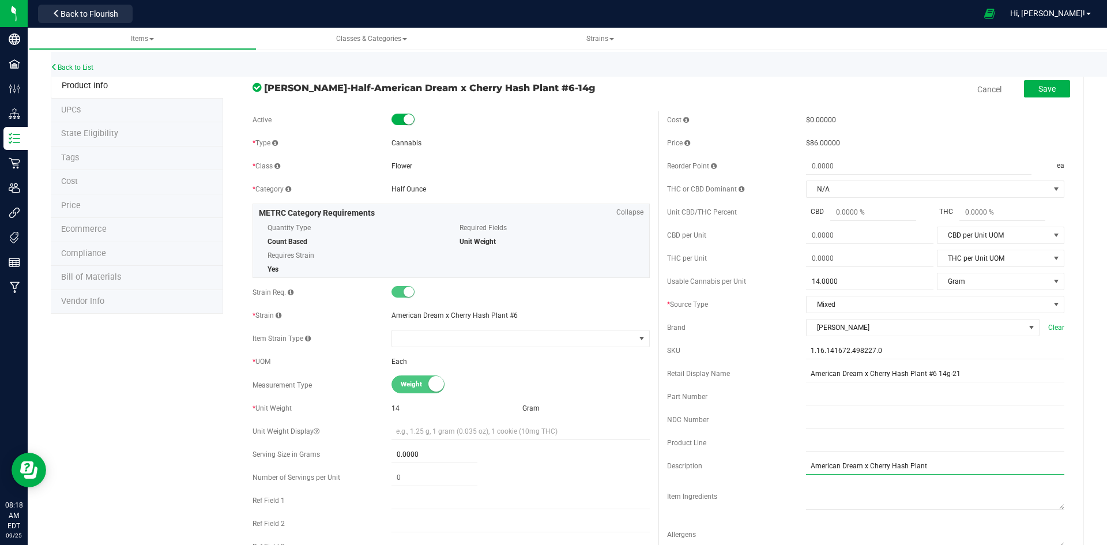
click at [882, 471] on input "American Dream x Cherry Hash Plant" at bounding box center [935, 465] width 258 height 17
type input "May Contain Seeds"
click at [1049, 93] on button "Save" at bounding box center [1047, 88] width 46 height 17
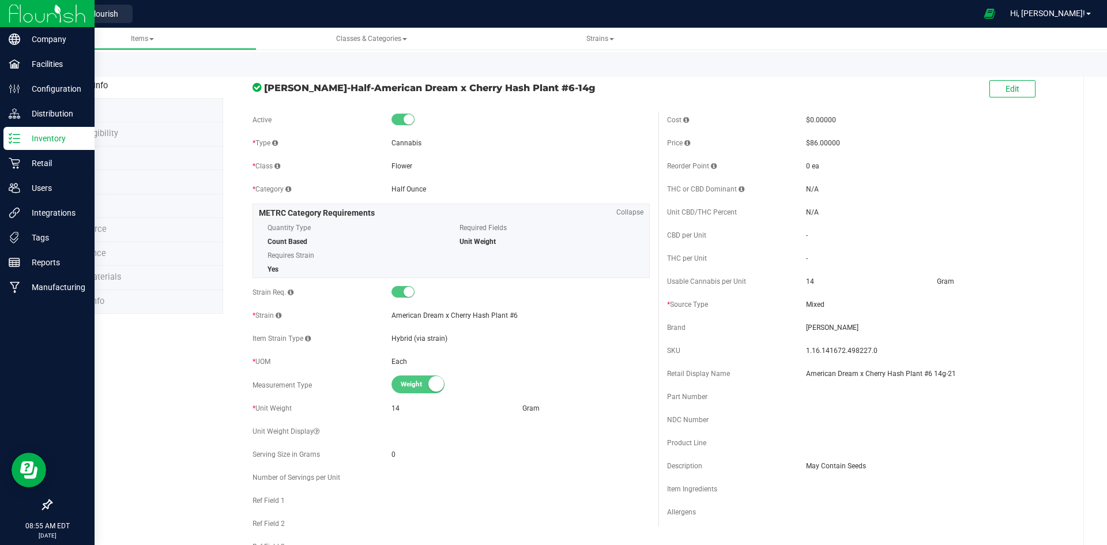
click at [9, 139] on icon at bounding box center [15, 139] width 12 height 12
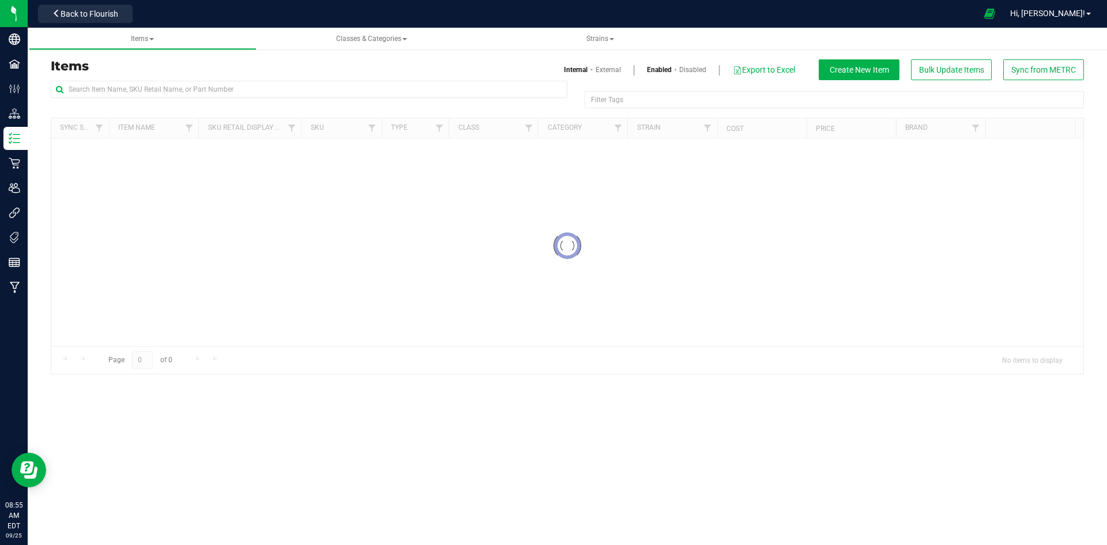
click at [199, 80] on div "Items Internal External Enabled Disabled Export to Excel Create New Item Bulk U…" at bounding box center [567, 69] width 1050 height 21
click at [197, 89] on input "text" at bounding box center [309, 89] width 517 height 17
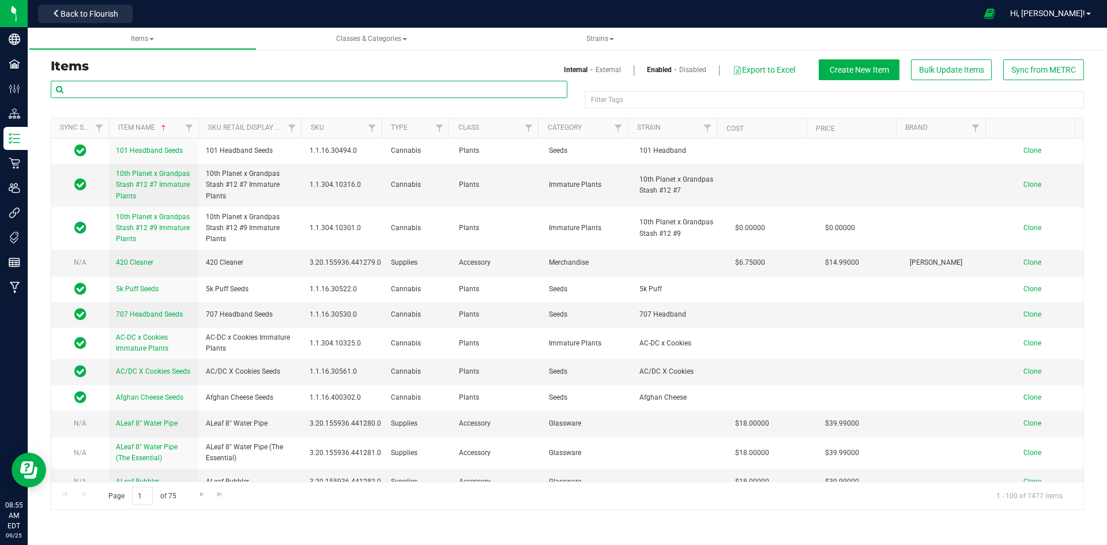
paste input "GG4 Ready to Roll 7g-31"
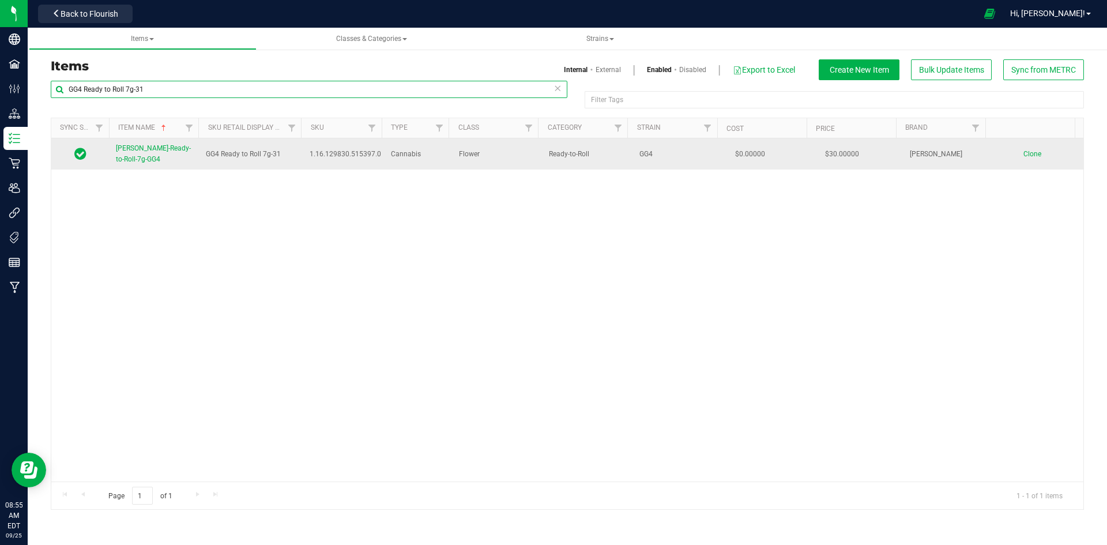
type input "GG4 Ready to Roll 7g-31"
click at [142, 159] on link "[PERSON_NAME]-Ready-to-Roll-7g-GG4" at bounding box center [154, 154] width 76 height 22
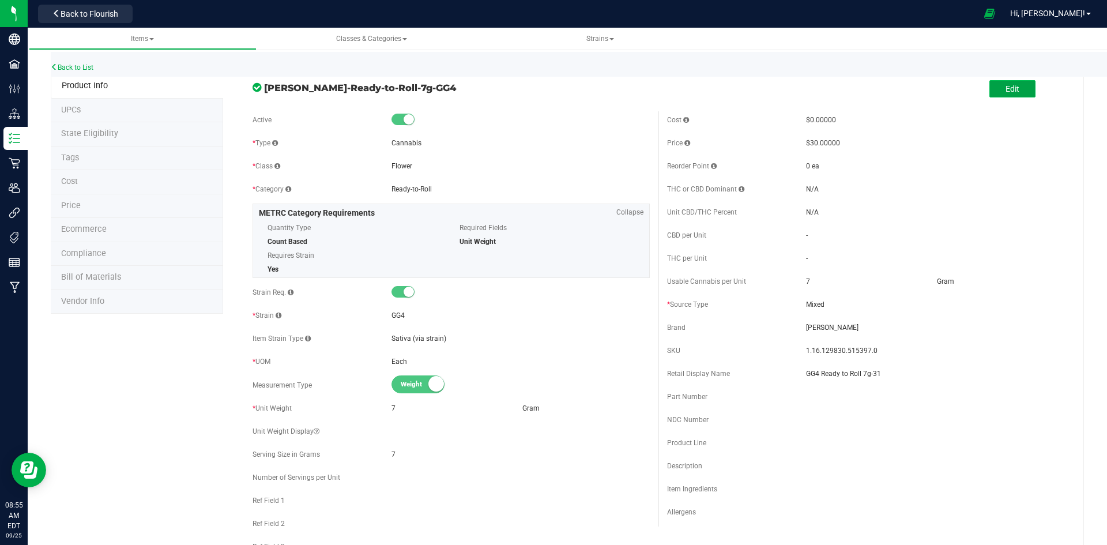
click at [1014, 82] on button "Edit" at bounding box center [1012, 88] width 46 height 17
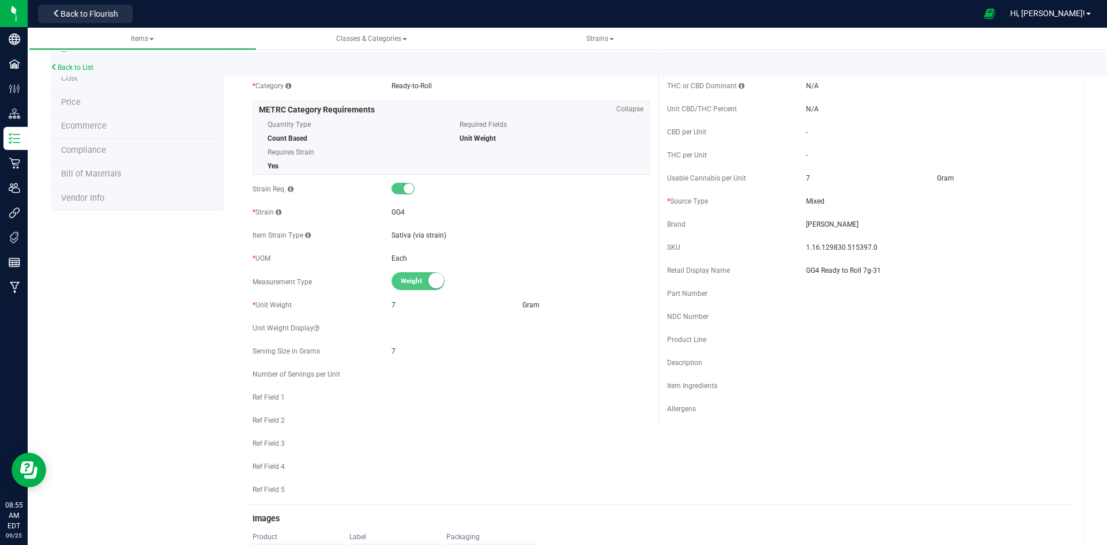
scroll to position [346, 0]
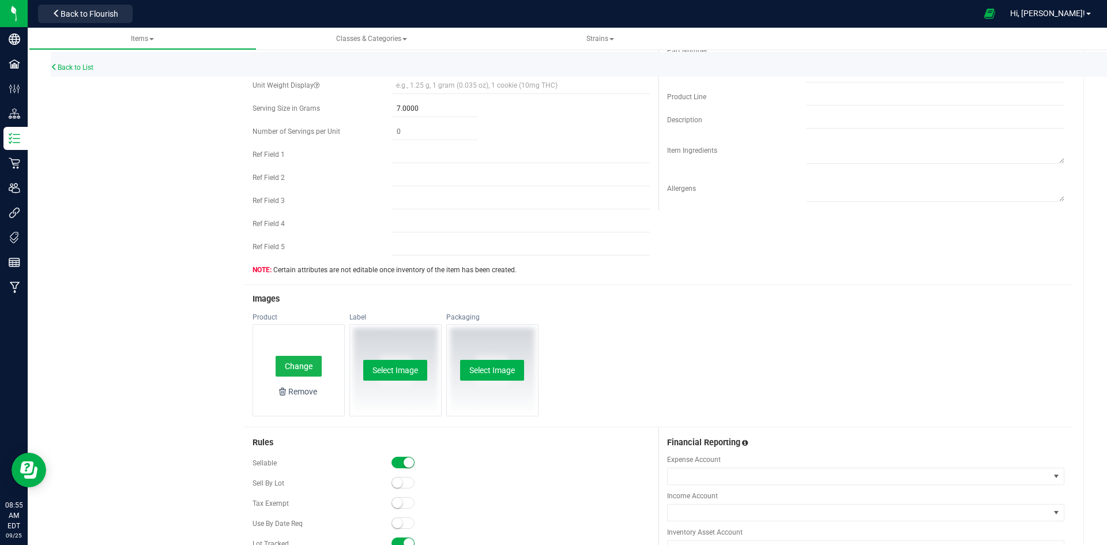
click at [311, 365] on button "Change" at bounding box center [299, 366] width 46 height 21
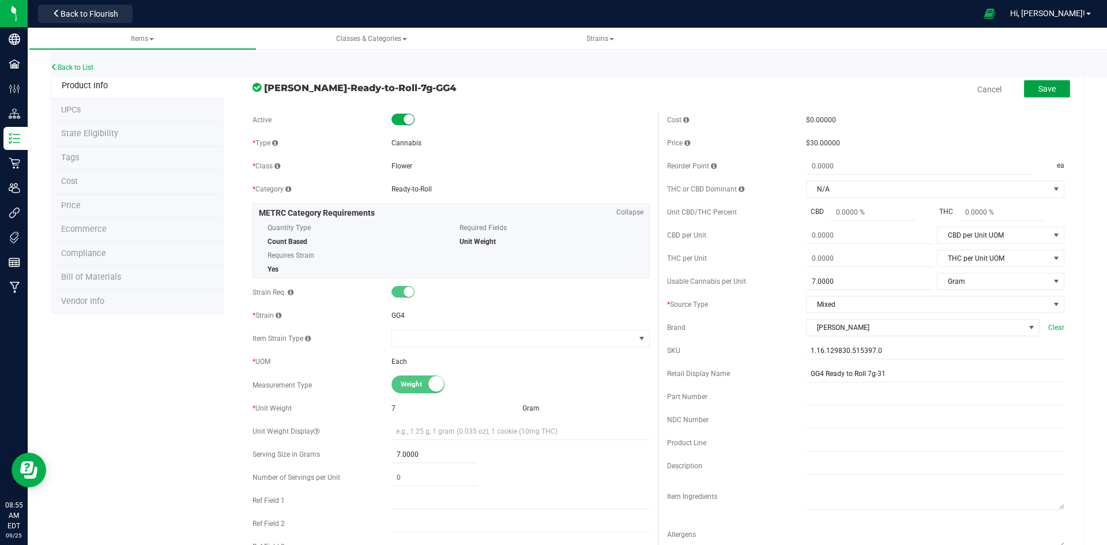
click at [1024, 92] on button "Save" at bounding box center [1047, 88] width 46 height 17
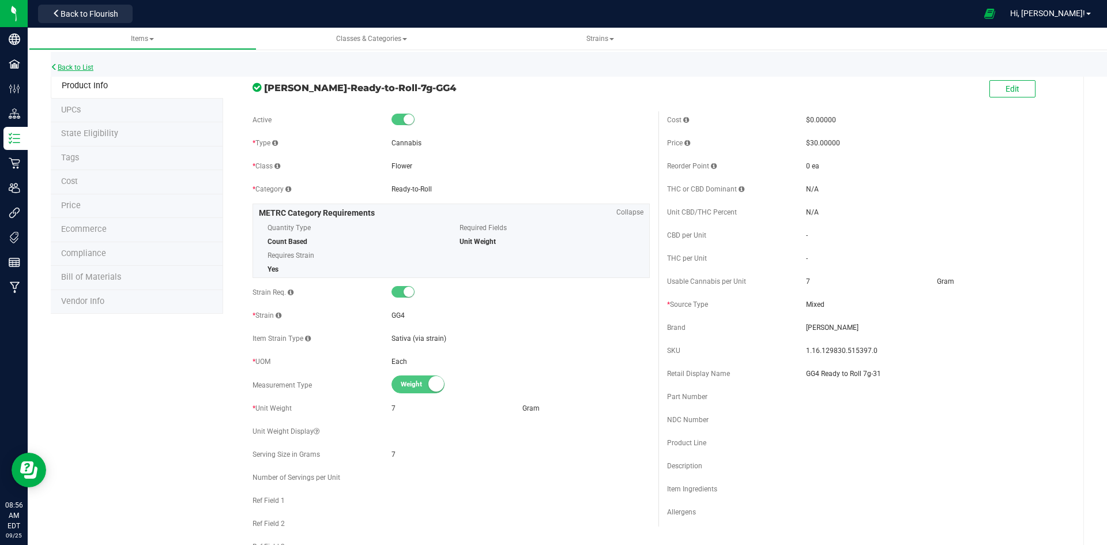
click at [93, 70] on link "Back to List" at bounding box center [72, 67] width 43 height 8
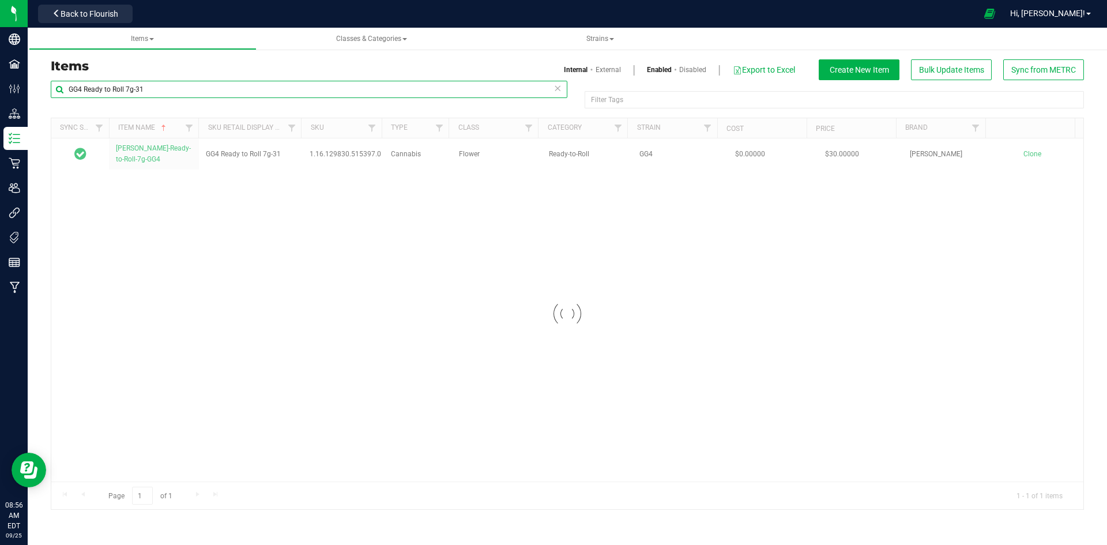
click at [147, 87] on input "GG4 Ready to Roll 7g-31" at bounding box center [309, 89] width 517 height 17
click at [147, 88] on input "GG4 Ready to Roll 7g-31" at bounding box center [309, 89] width 517 height 17
paste input "Purple Jellato 1g Preroll-159"
type input "Purple Jellato 1g Preroll-159"
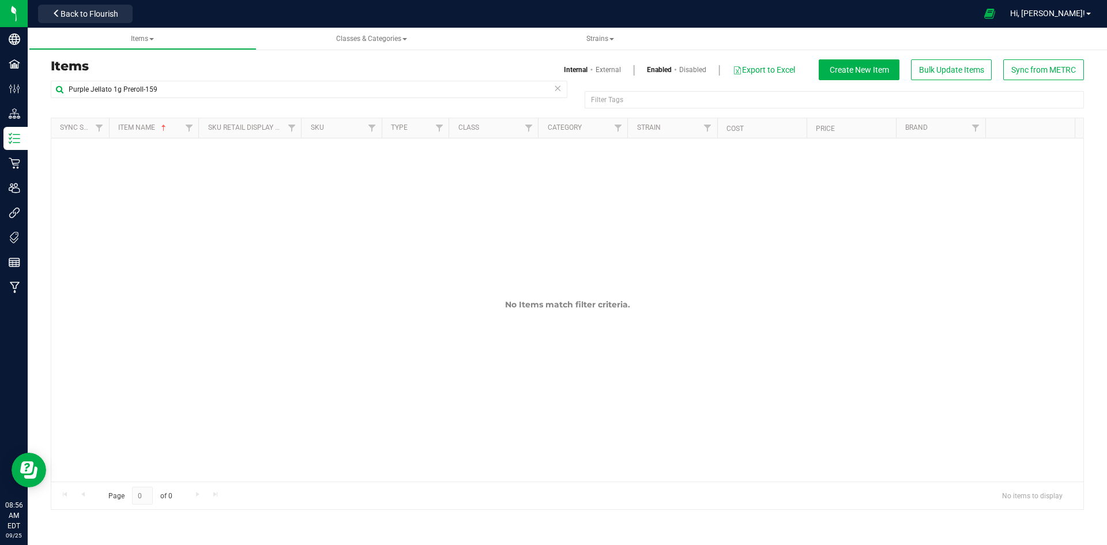
click at [597, 65] on link "External" at bounding box center [608, 70] width 25 height 10
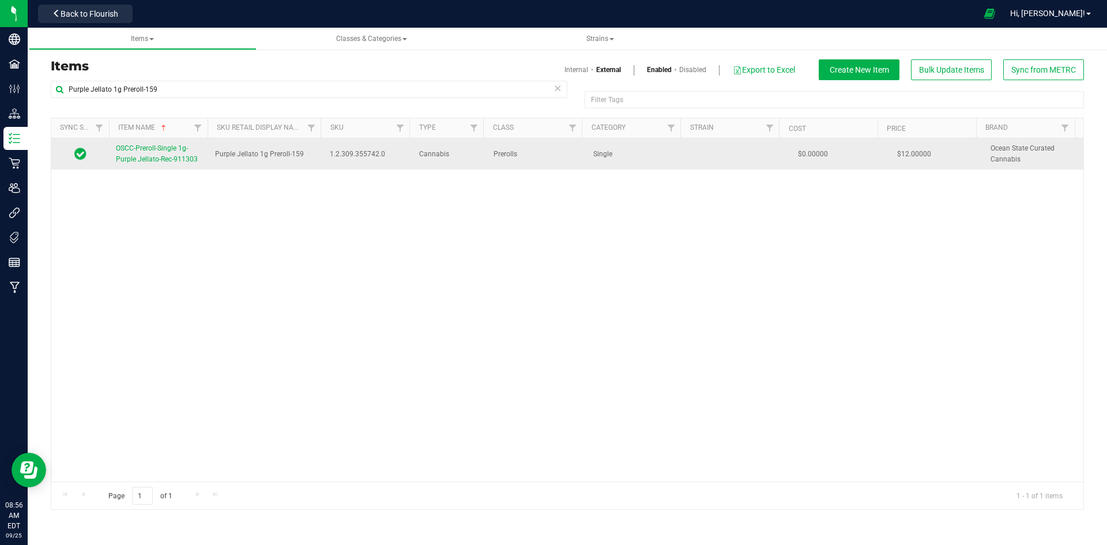
click at [152, 153] on link "OSCC-Preroll-Single 1g-Purple Jellato-Rec-911303" at bounding box center [158, 154] width 85 height 22
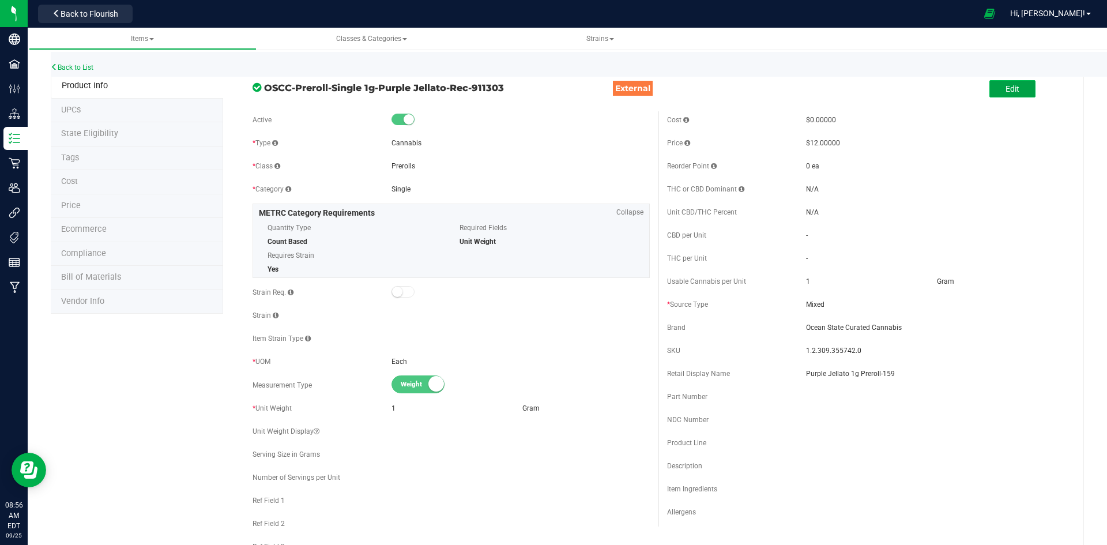
click at [1011, 82] on button "Edit" at bounding box center [1012, 88] width 46 height 17
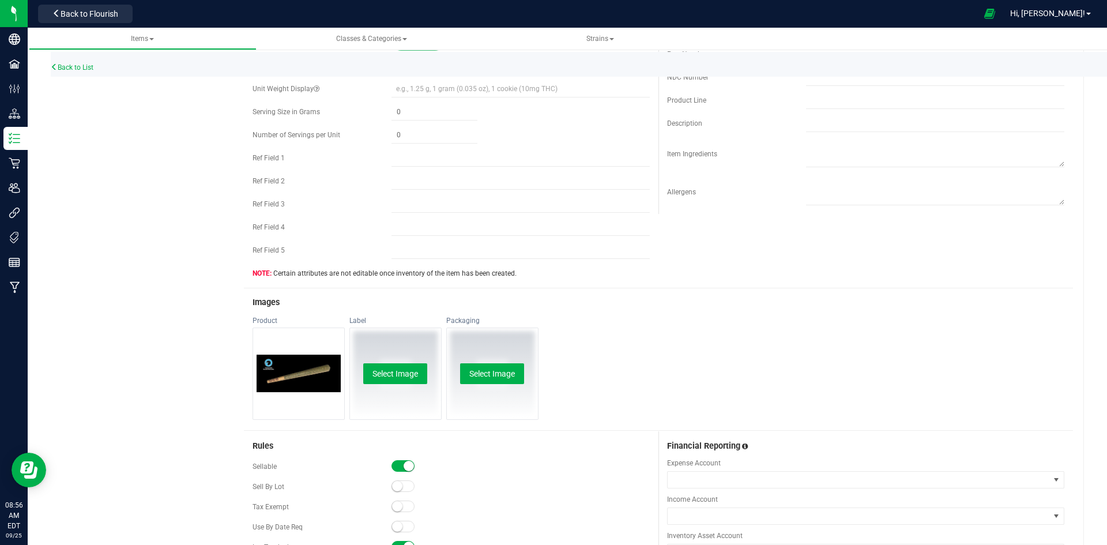
scroll to position [346, 0]
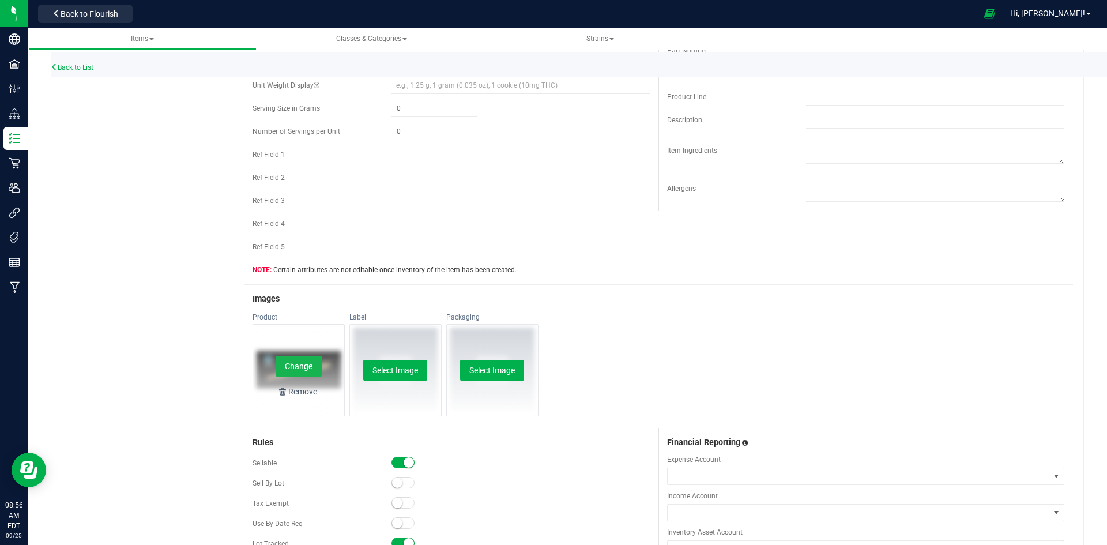
click at [300, 360] on button "Change" at bounding box center [299, 366] width 46 height 21
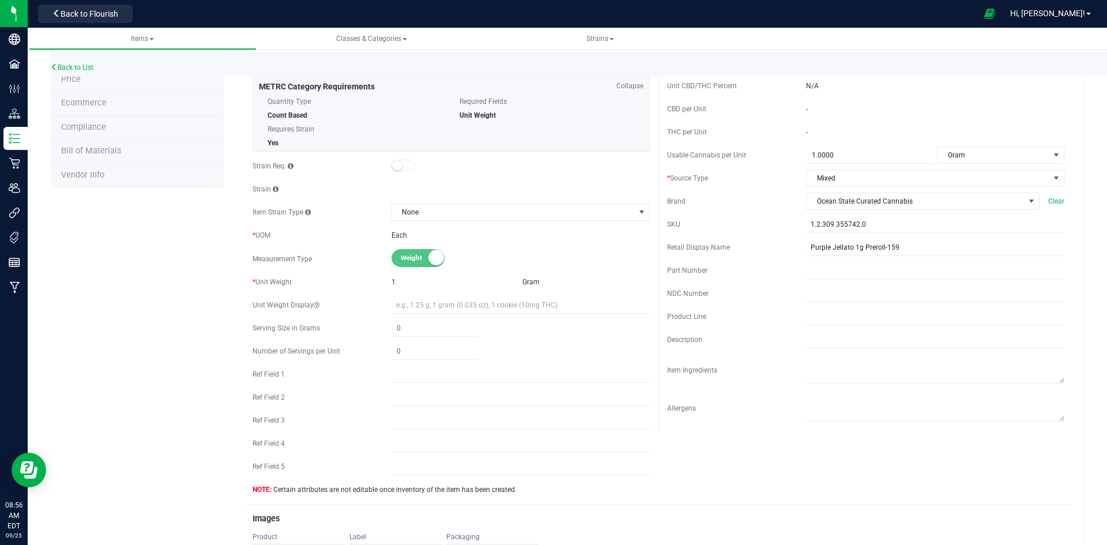
scroll to position [0, 0]
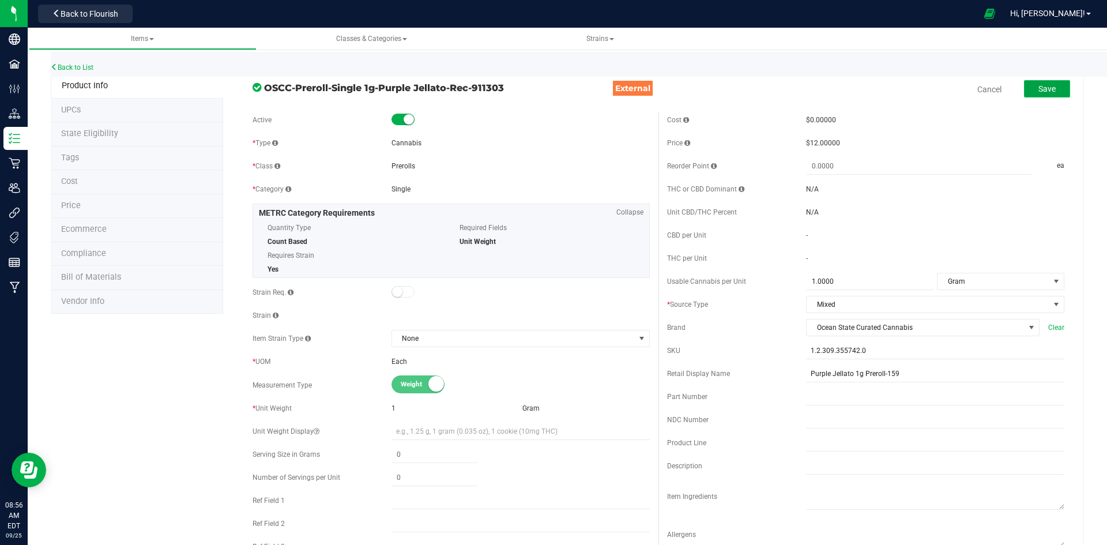
click at [1053, 97] on button "Save" at bounding box center [1047, 88] width 46 height 17
click at [85, 64] on link "Back to List" at bounding box center [72, 67] width 43 height 8
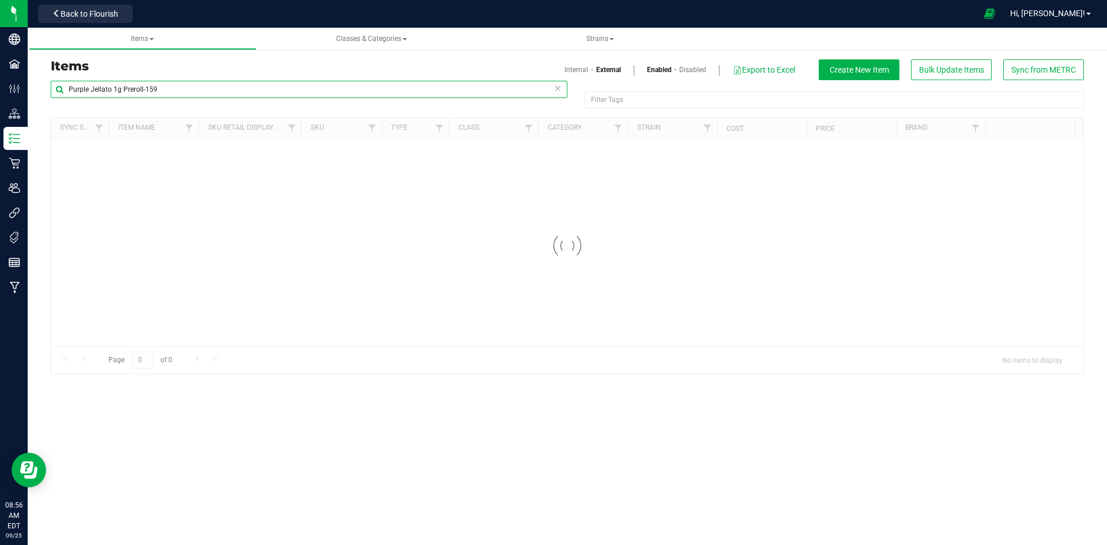
click at [152, 88] on input "Purple Jellato 1g Preroll-159" at bounding box center [309, 89] width 517 height 17
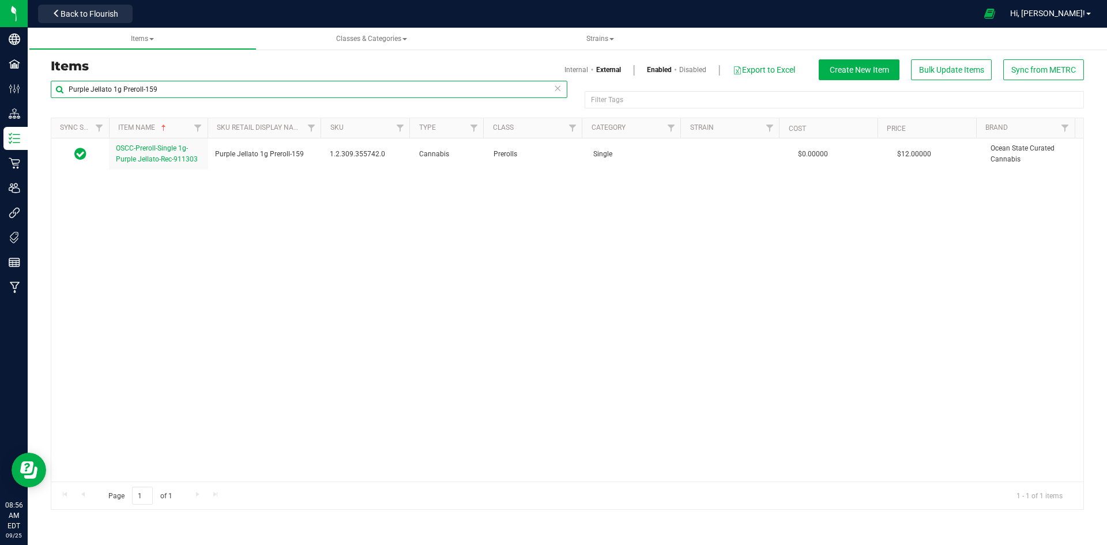
click at [152, 88] on input "Purple Jellato 1g Preroll-159" at bounding box center [309, 89] width 517 height 17
paste input "5mg 10pk Nano Indica Watermelon Chews-33"
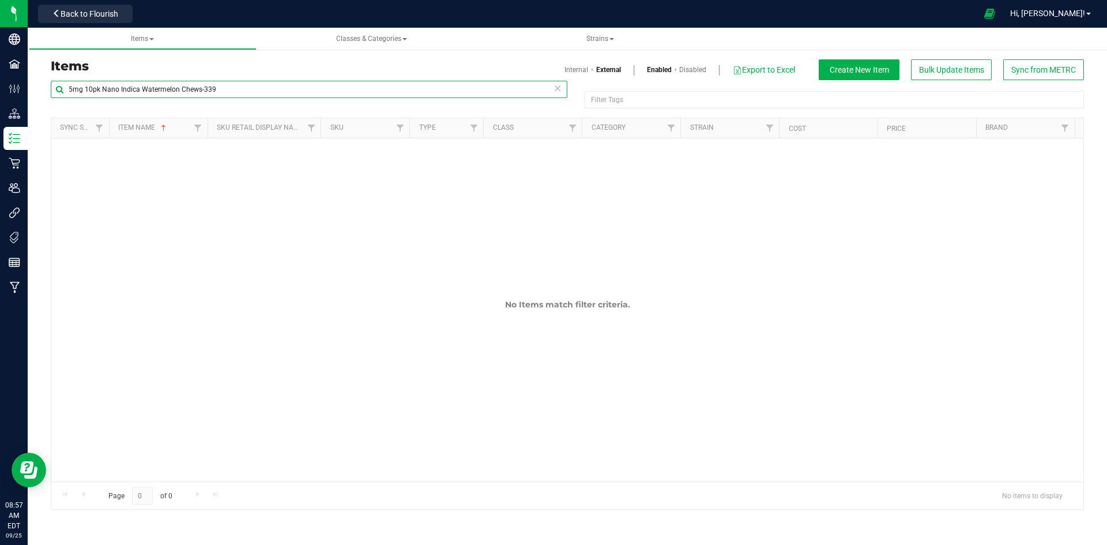
type input "5mg 10pk Nano Indica Watermelon Chews-339"
click at [576, 74] on link "Internal" at bounding box center [576, 70] width 24 height 10
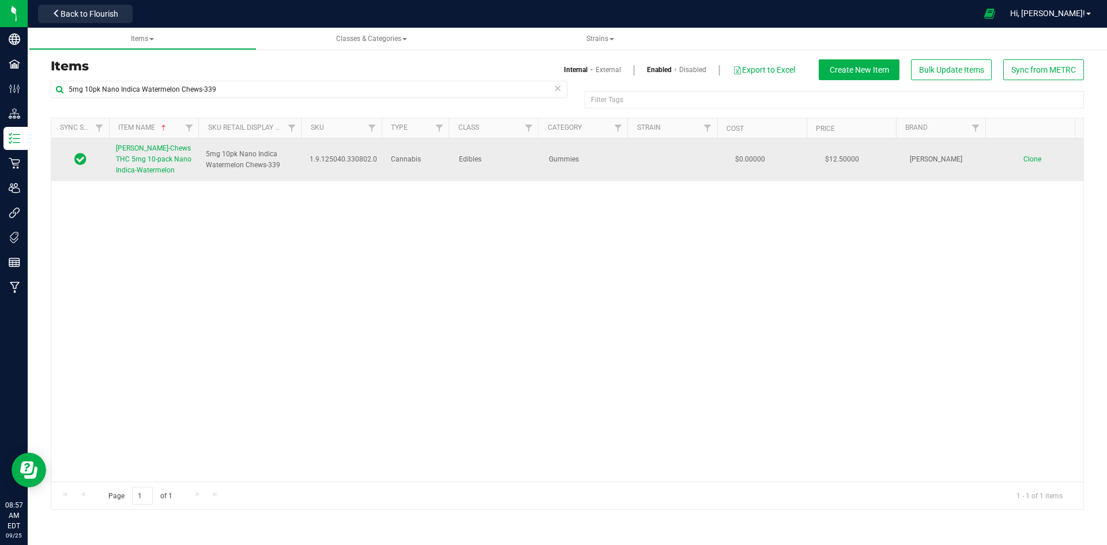
click at [123, 154] on link "[PERSON_NAME]-Chews THC 5mg 10-pack Nano Indica-Watermelon" at bounding box center [154, 159] width 76 height 33
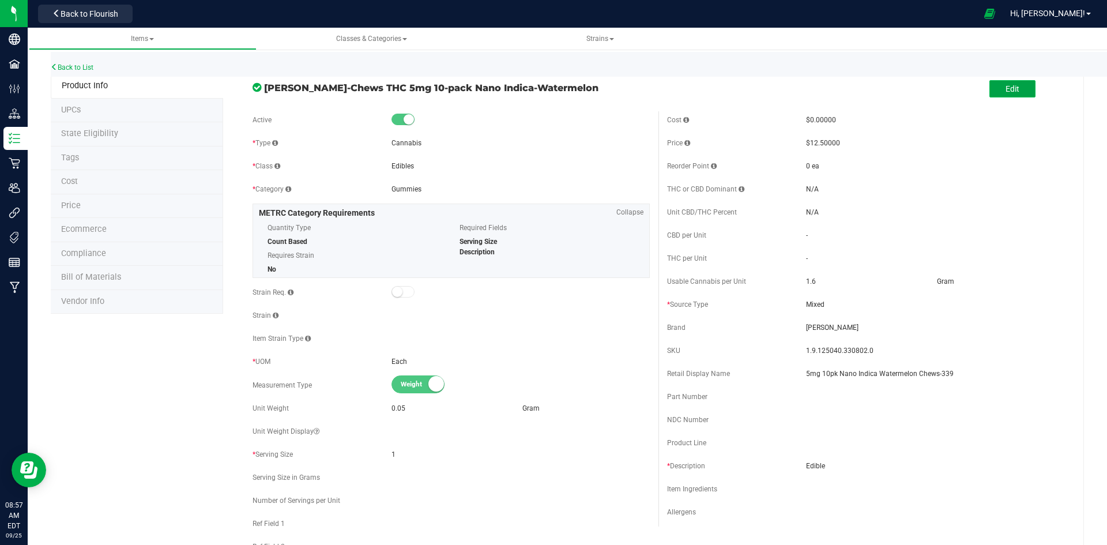
click at [991, 88] on button "Edit" at bounding box center [1012, 88] width 46 height 17
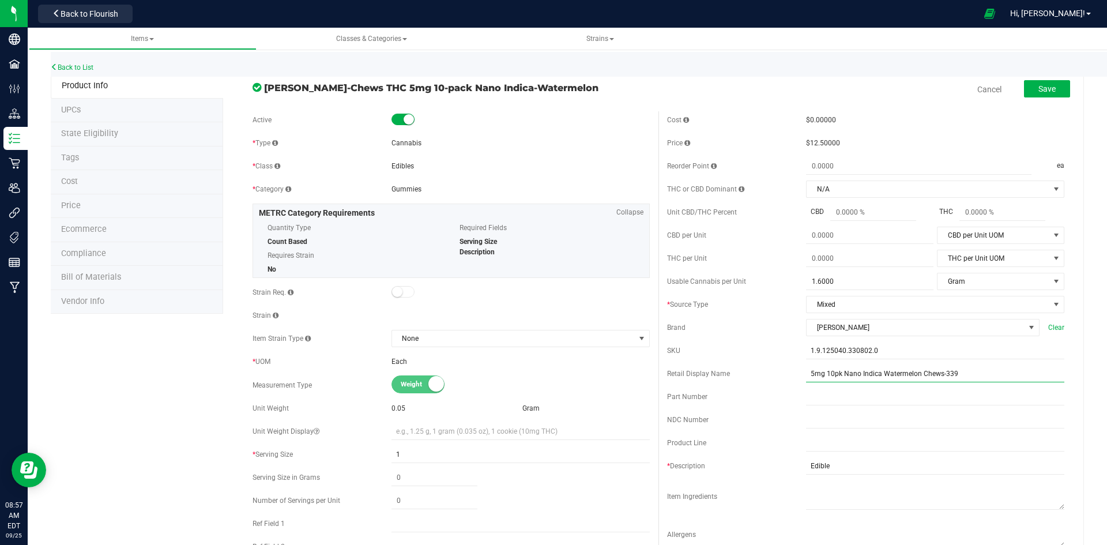
drag, startPoint x: 935, startPoint y: 373, endPoint x: 688, endPoint y: 355, distance: 247.5
click at [688, 355] on div "Cost $0.00000 Price $12.50000 Reorder Point ea THC or CBD Dominant" at bounding box center [865, 333] width 415 height 445
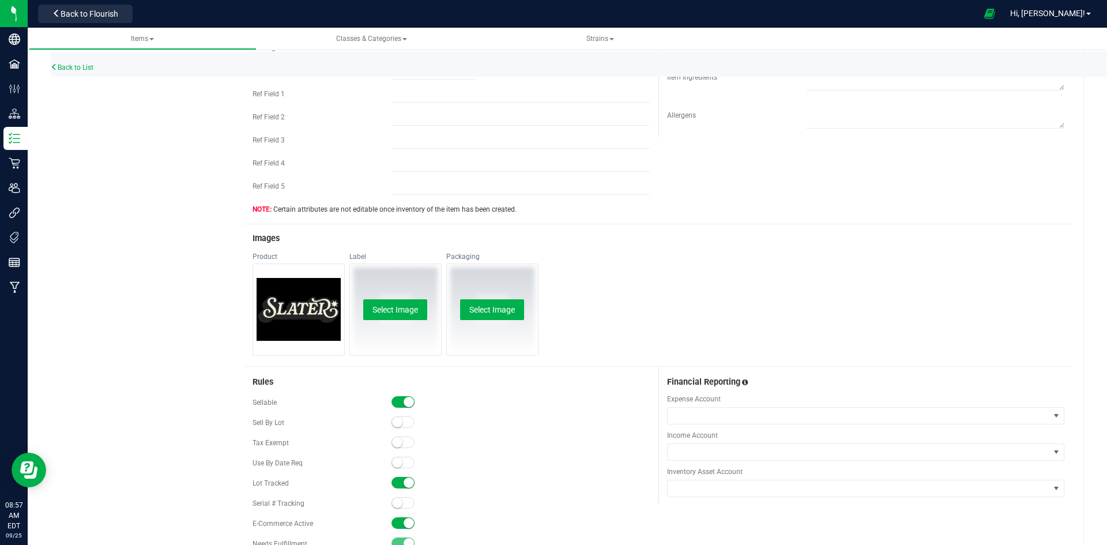
scroll to position [519, 0]
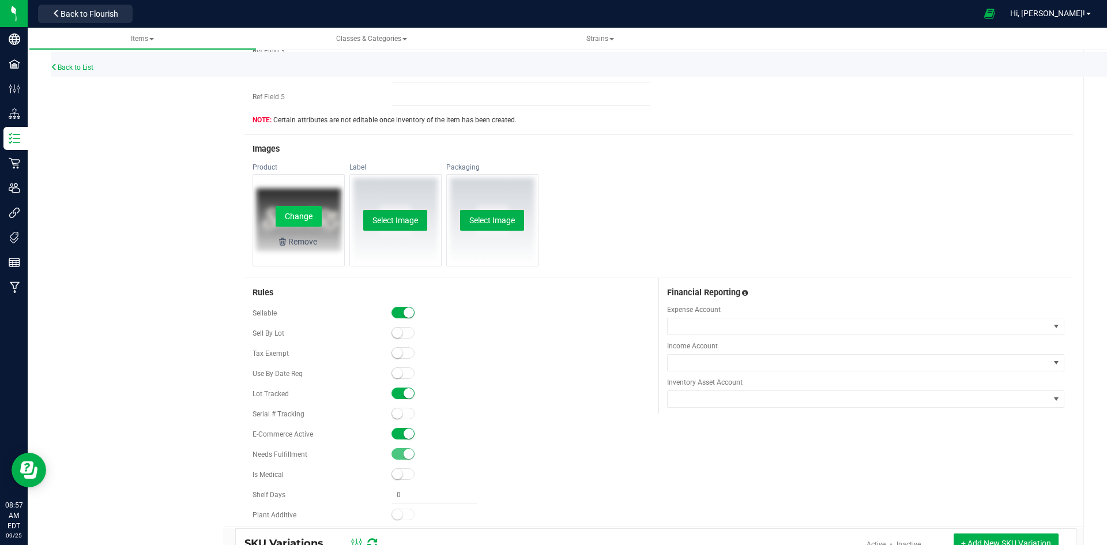
type input "Indica Watermelon Chews Fast-Acting 5mg 10-pack-339"
click at [301, 217] on button "Change" at bounding box center [299, 216] width 46 height 21
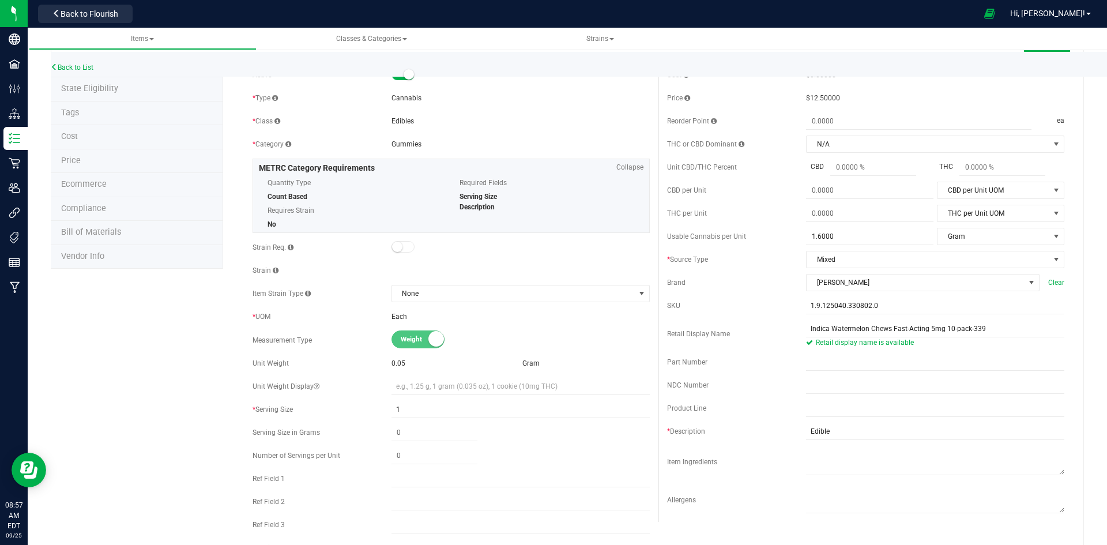
scroll to position [0, 0]
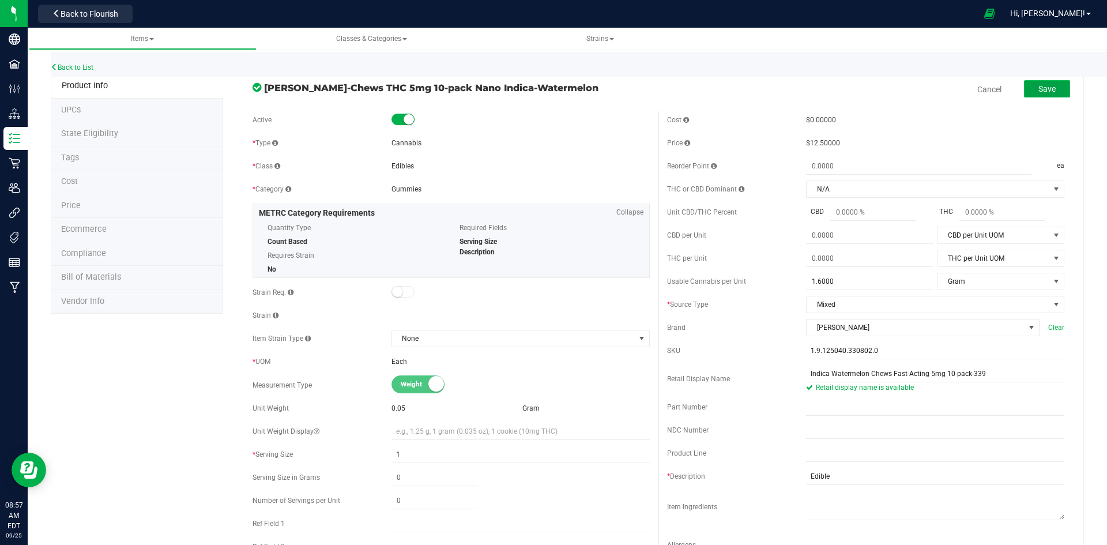
click at [1051, 84] on button "Save" at bounding box center [1047, 88] width 46 height 17
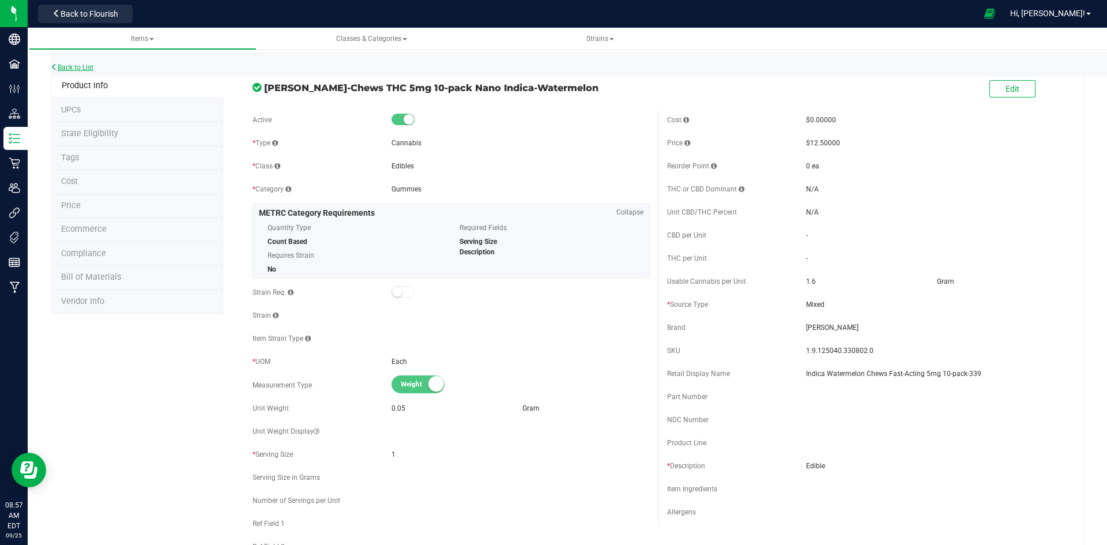
click at [78, 67] on link "Back to List" at bounding box center [72, 67] width 43 height 8
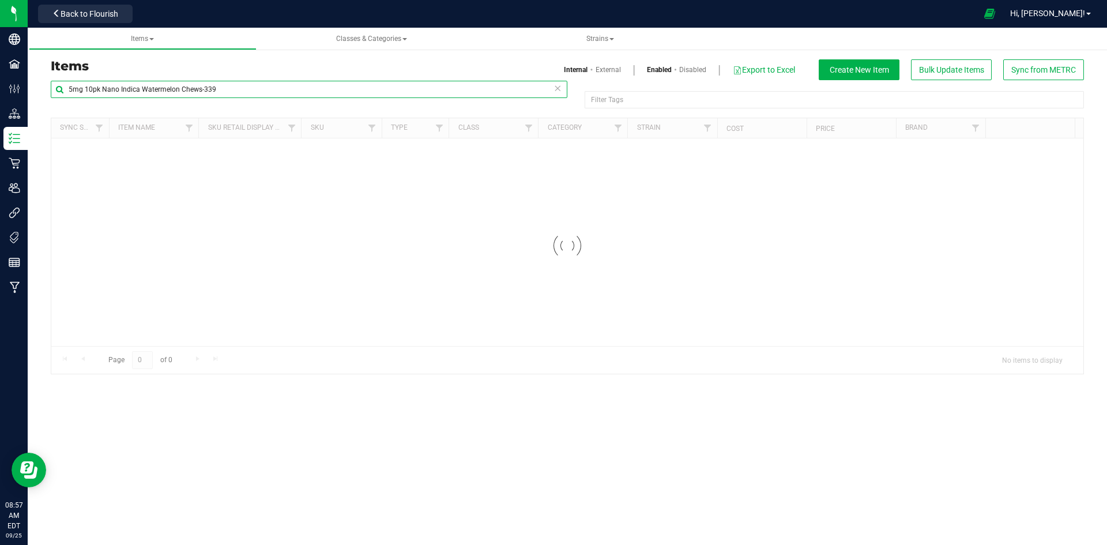
click at [213, 93] on input "5mg 10pk Nano Indica Watermelon Chews-339" at bounding box center [309, 89] width 517 height 17
paste input "Chocolate Bar 100mg Sweet Coated White Chocolate-305"
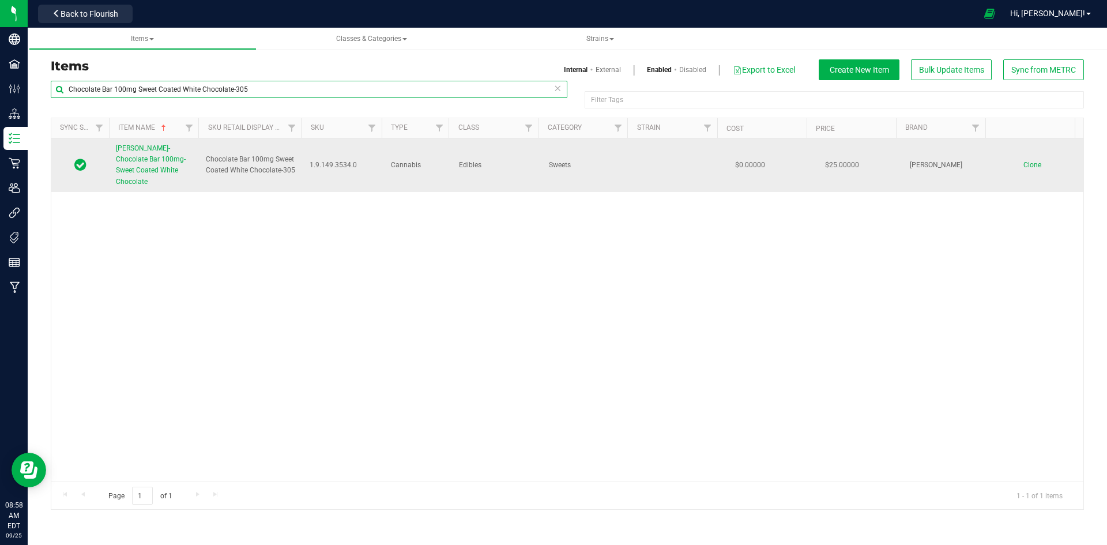
type input "Chocolate Bar 100mg Sweet Coated White Chocolate-305"
click at [171, 160] on span "[PERSON_NAME]-Chocolate Bar 100mg-Sweet Coated White Chocolate" at bounding box center [151, 165] width 70 height 42
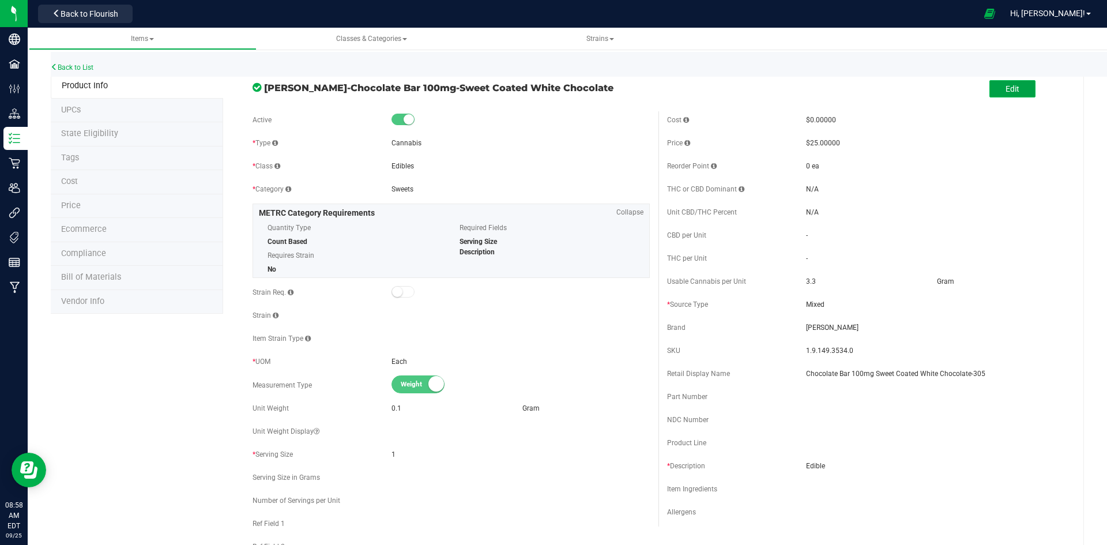
click at [1014, 89] on button "Edit" at bounding box center [1012, 88] width 46 height 17
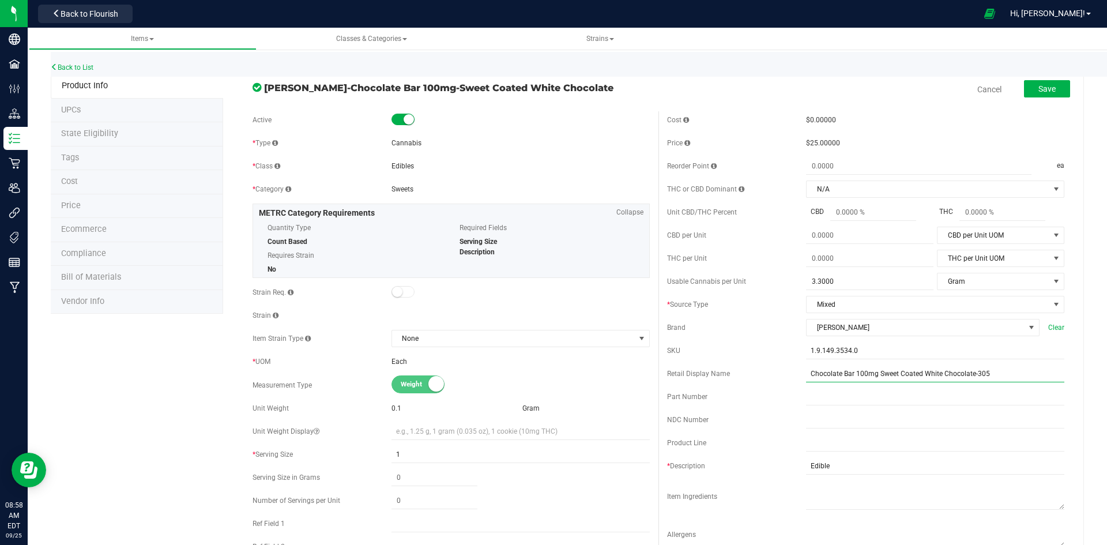
drag, startPoint x: 873, startPoint y: 375, endPoint x: 771, endPoint y: 373, distance: 102.1
click at [771, 373] on div "Retail Display Name Chocolate Bar 100mg Sweet Coated White Chocolate-305" at bounding box center [865, 373] width 397 height 17
click at [901, 375] on input "Sweet Coated White Chocolate-305" at bounding box center [935, 373] width 258 height 17
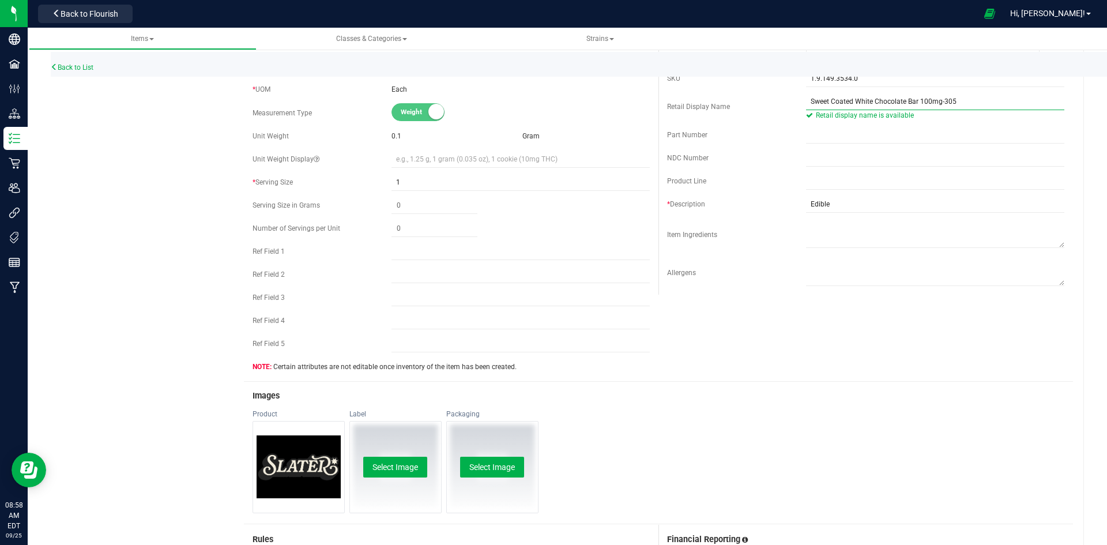
scroll to position [288, 0]
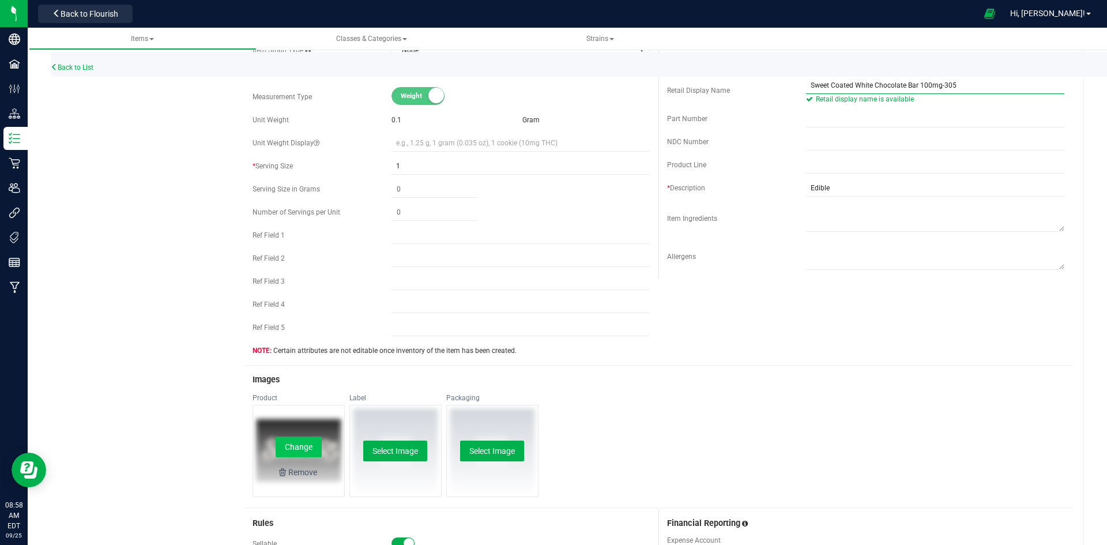
type input "Sweet Coated White Chocolate Bar 100mg-305"
click at [297, 445] on button "Change" at bounding box center [299, 446] width 46 height 21
click at [315, 445] on button "Change" at bounding box center [299, 446] width 46 height 21
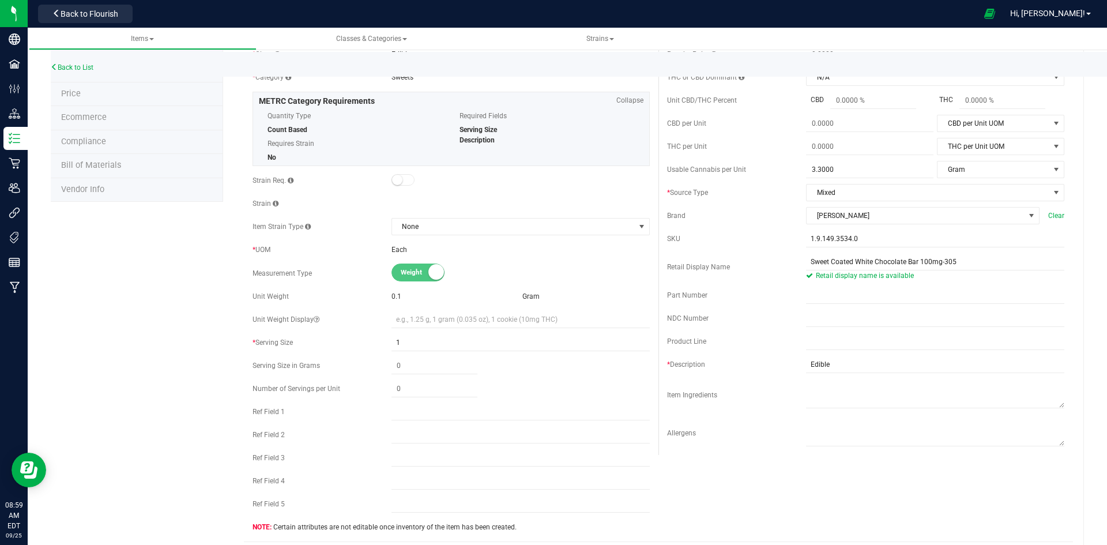
scroll to position [0, 0]
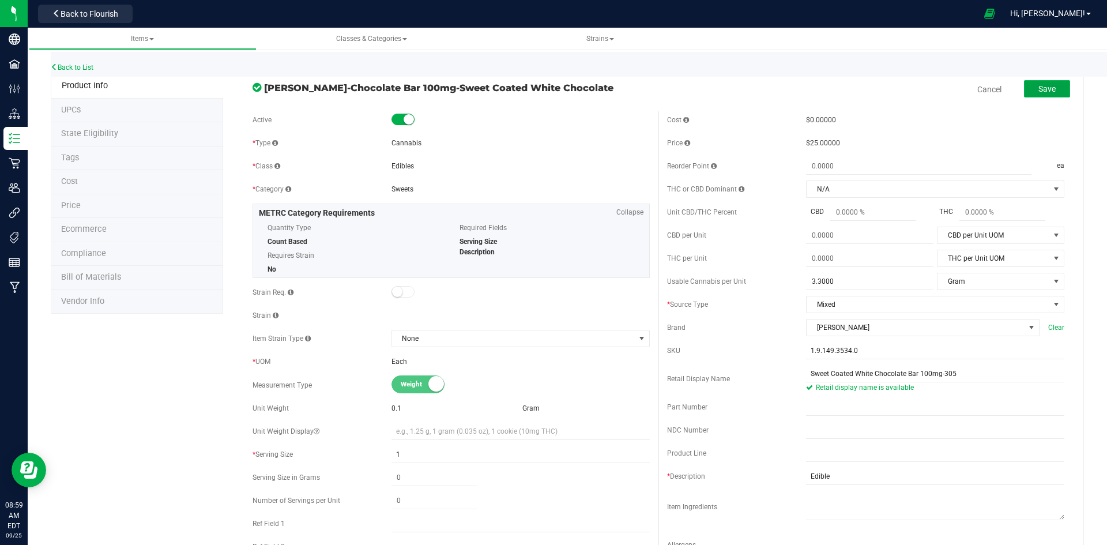
click at [1057, 89] on button "Save" at bounding box center [1047, 88] width 46 height 17
